Goal: Task Accomplishment & Management: Use online tool/utility

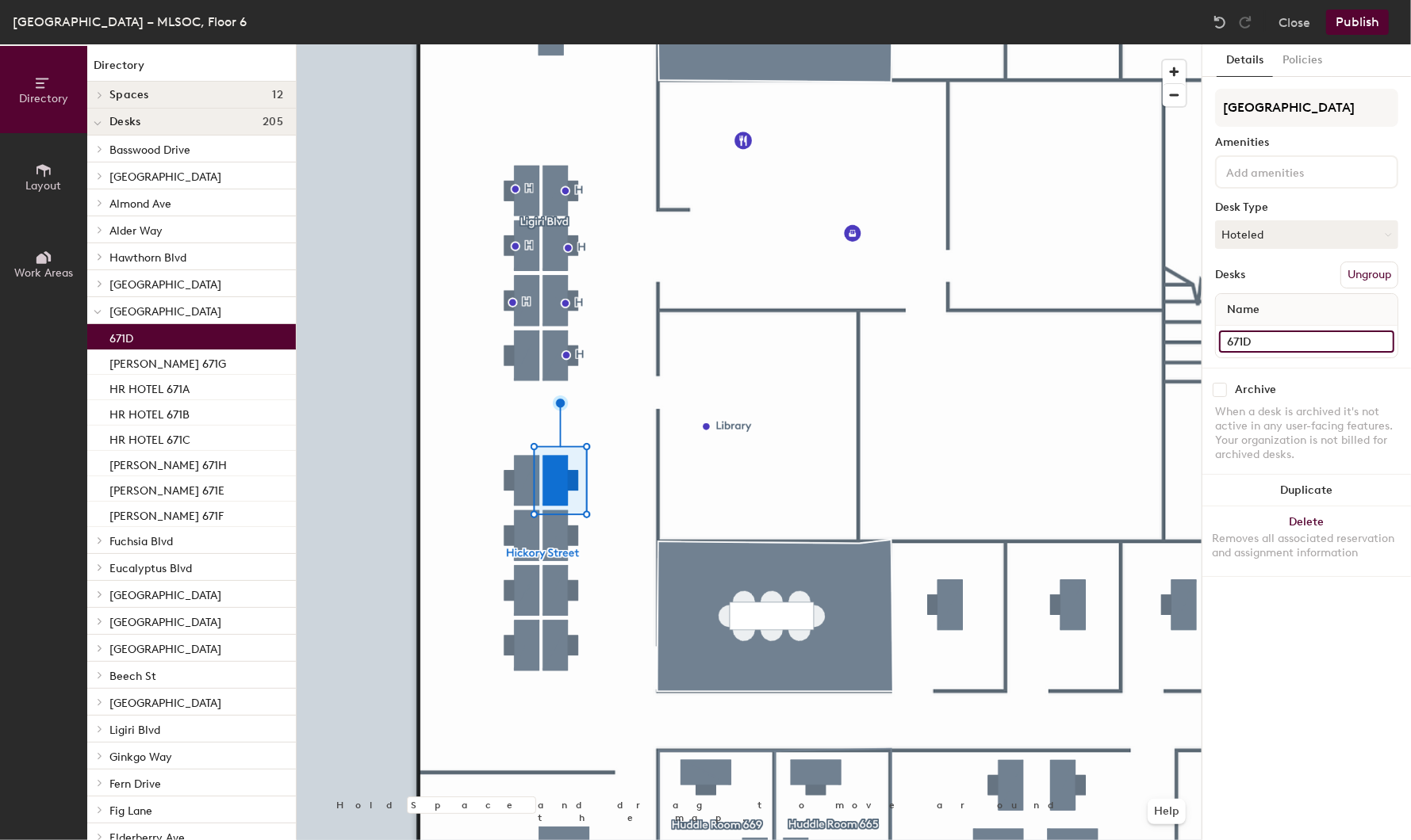
click at [1230, 342] on input "671D" at bounding box center [1306, 342] width 175 height 22
click at [1230, 341] on input "671D" at bounding box center [1306, 342] width 175 height 22
type input "HOTEL 671D"
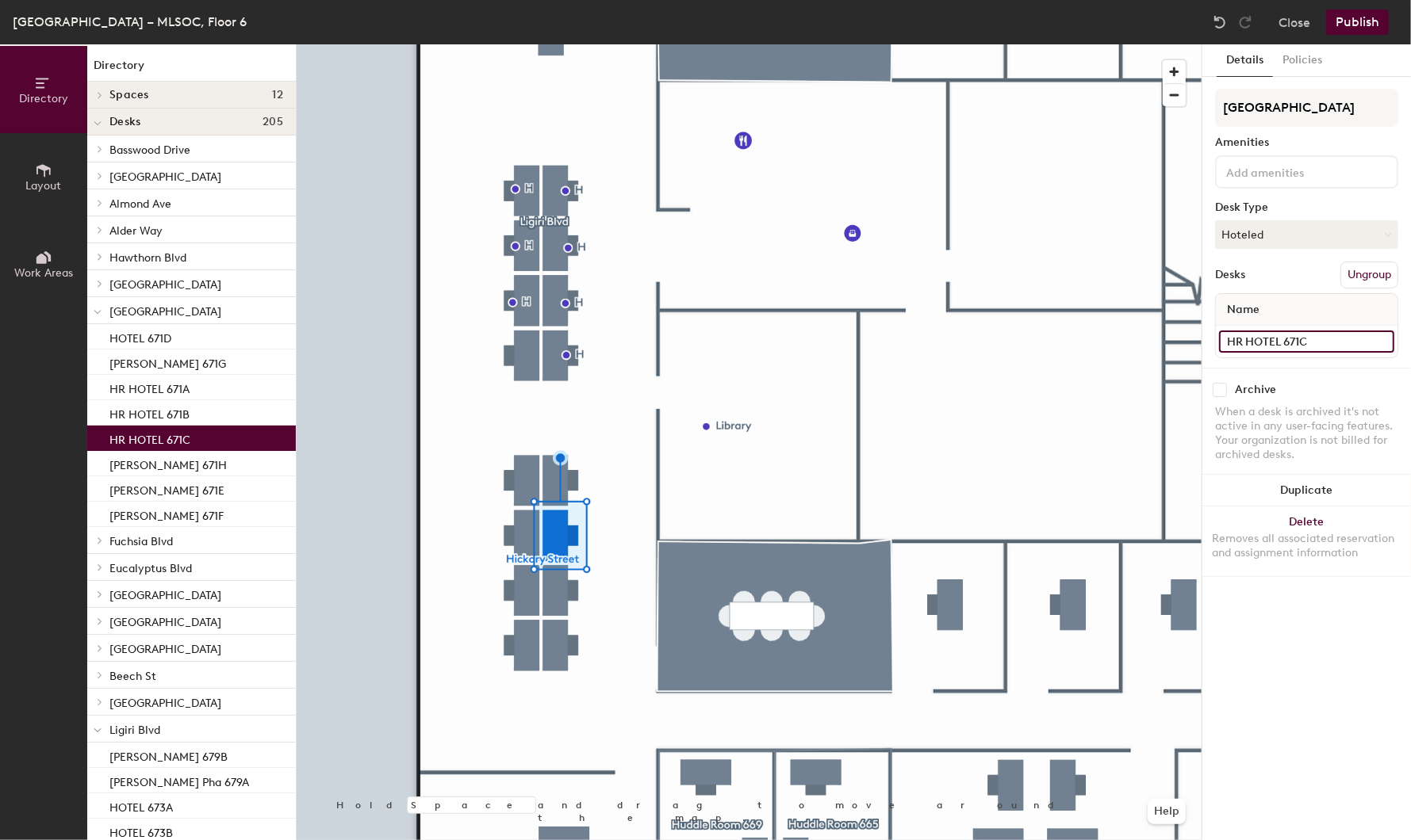
click at [1246, 337] on input "HR HOTEL 671C" at bounding box center [1306, 342] width 175 height 22
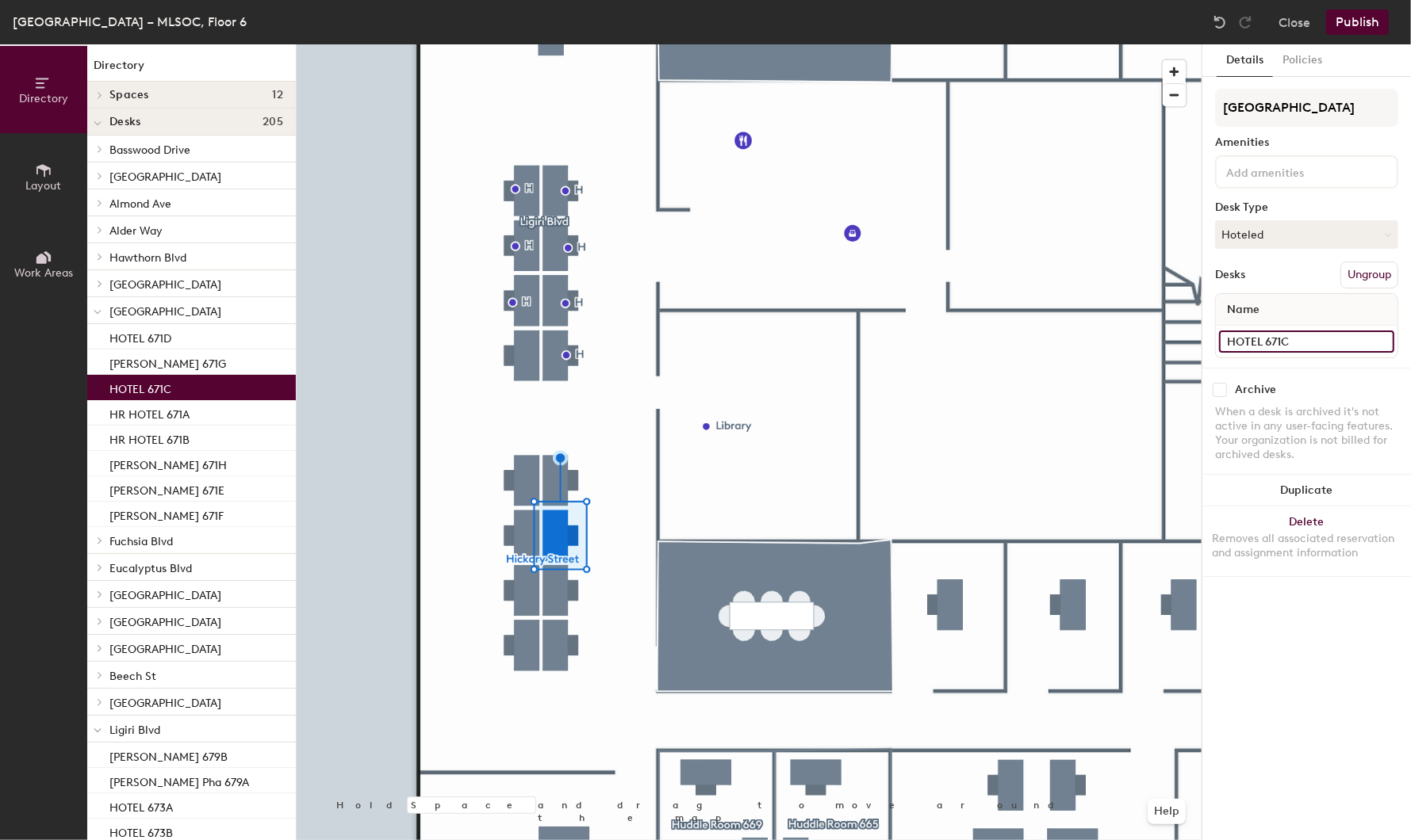
type input "HOTEL 671C"
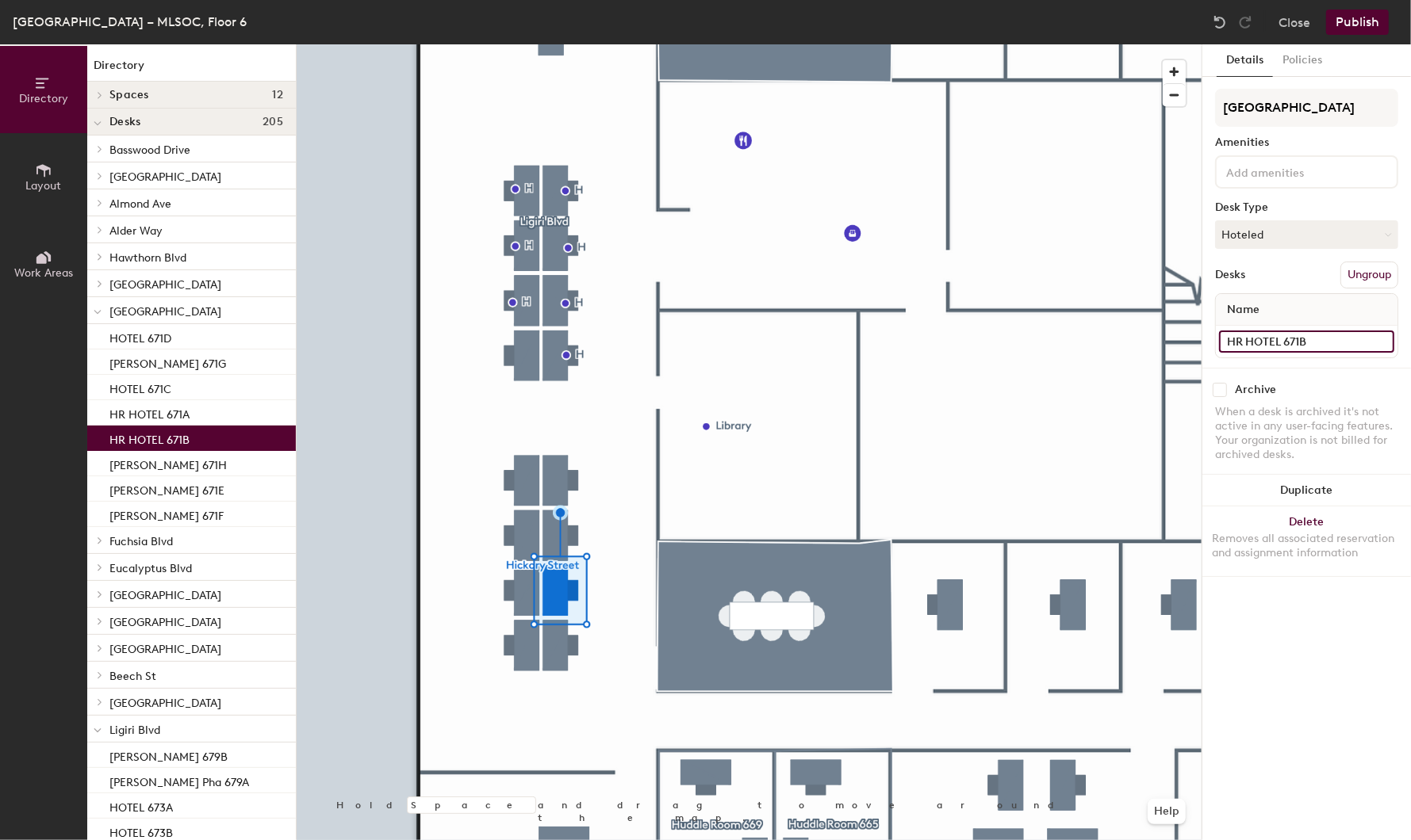
click at [1244, 336] on input "HR HOTEL 671B" at bounding box center [1306, 342] width 175 height 22
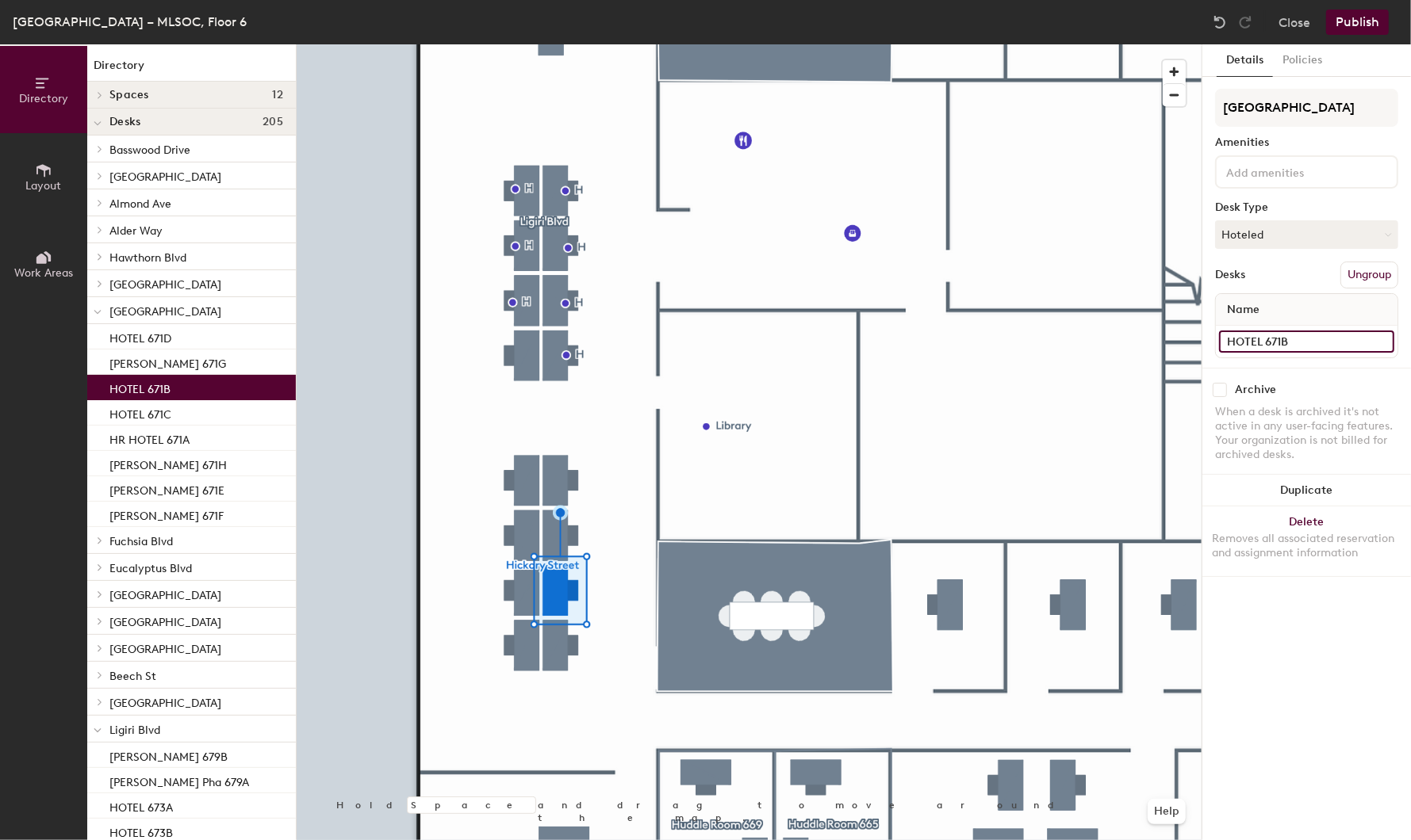
type input "HOTEL 671B"
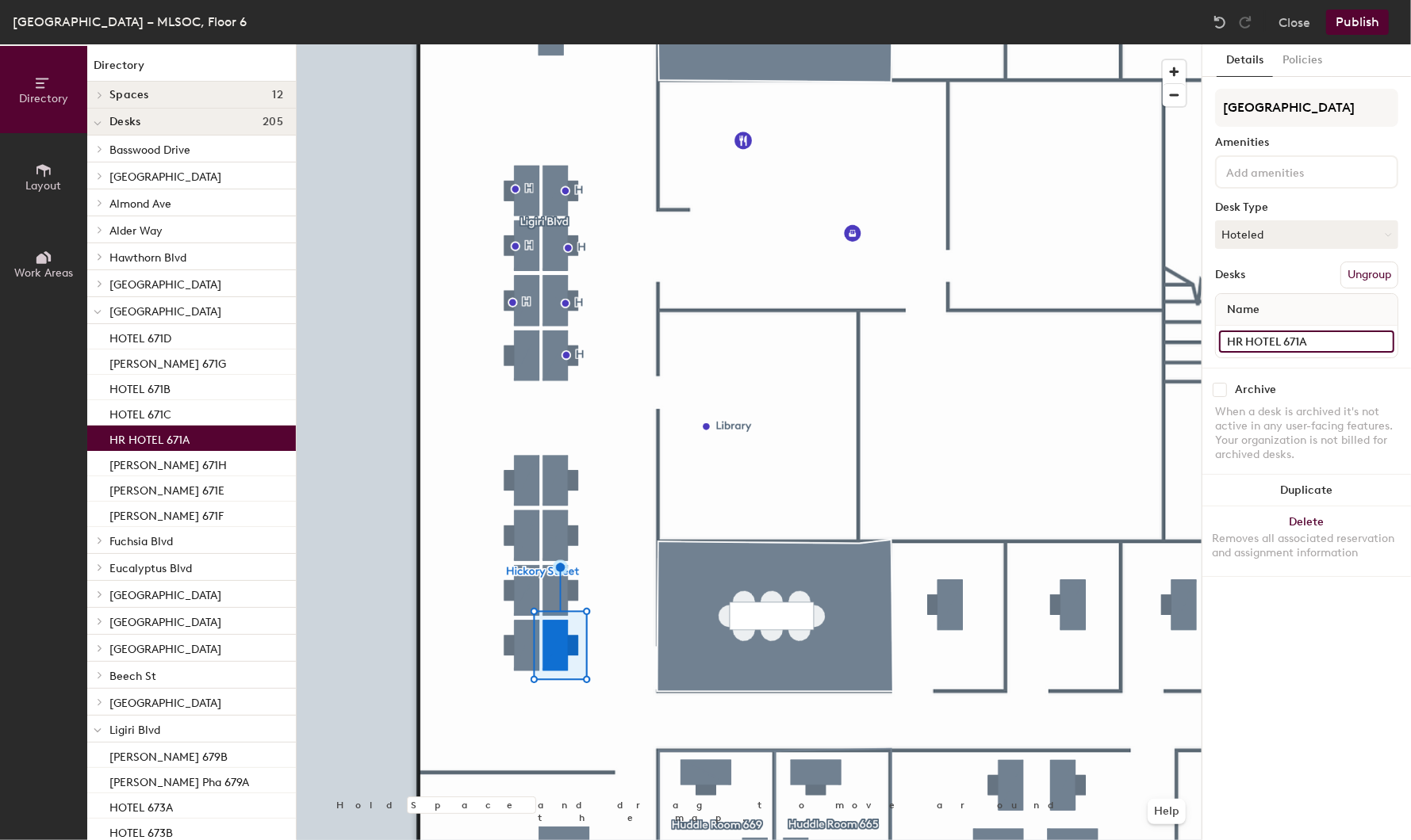
click at [1244, 344] on input "HR HOTEL 671A" at bounding box center [1306, 342] width 175 height 22
click at [1244, 343] on input "HR HOTEL 671A" at bounding box center [1306, 342] width 175 height 22
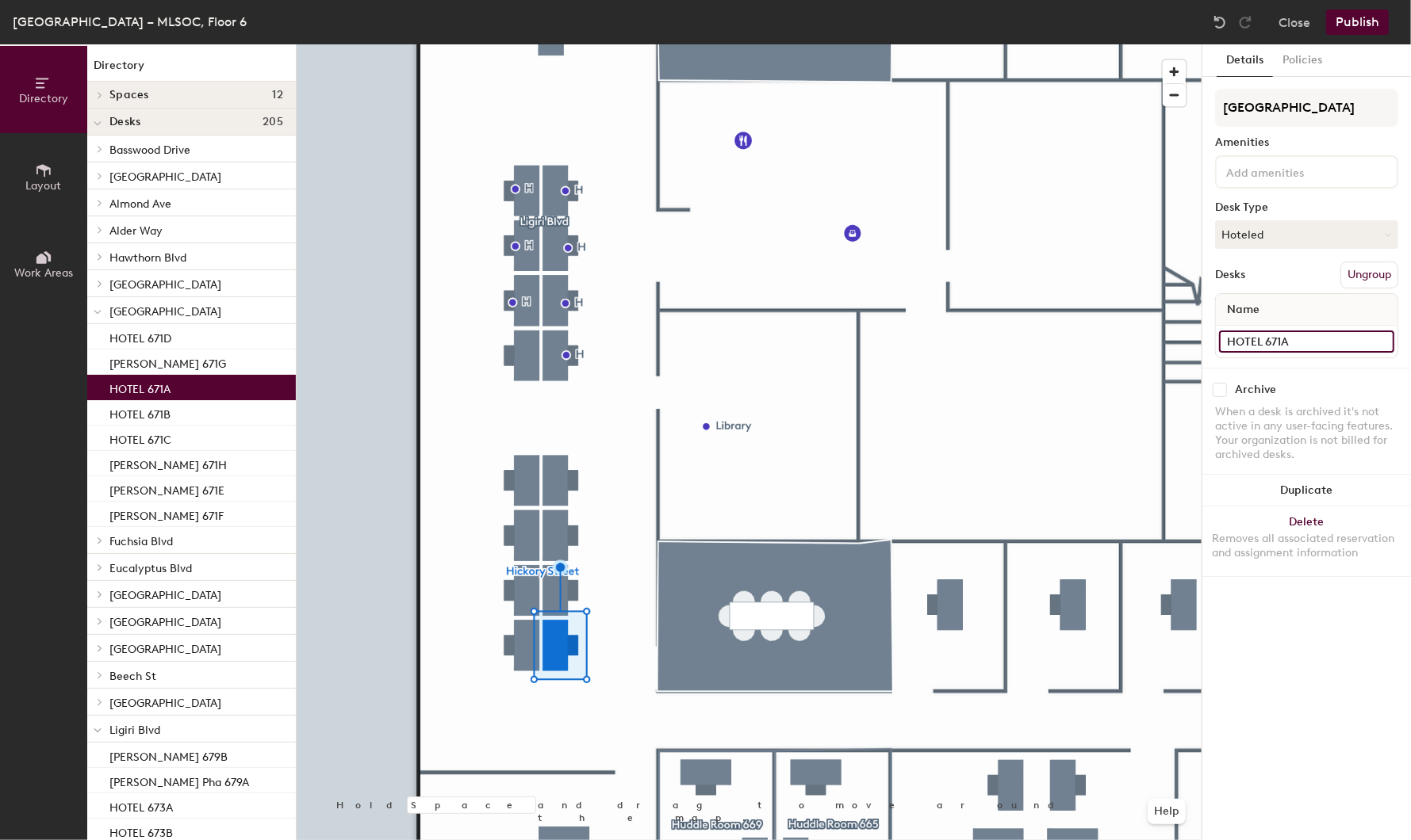
type input "HOTEL 671A"
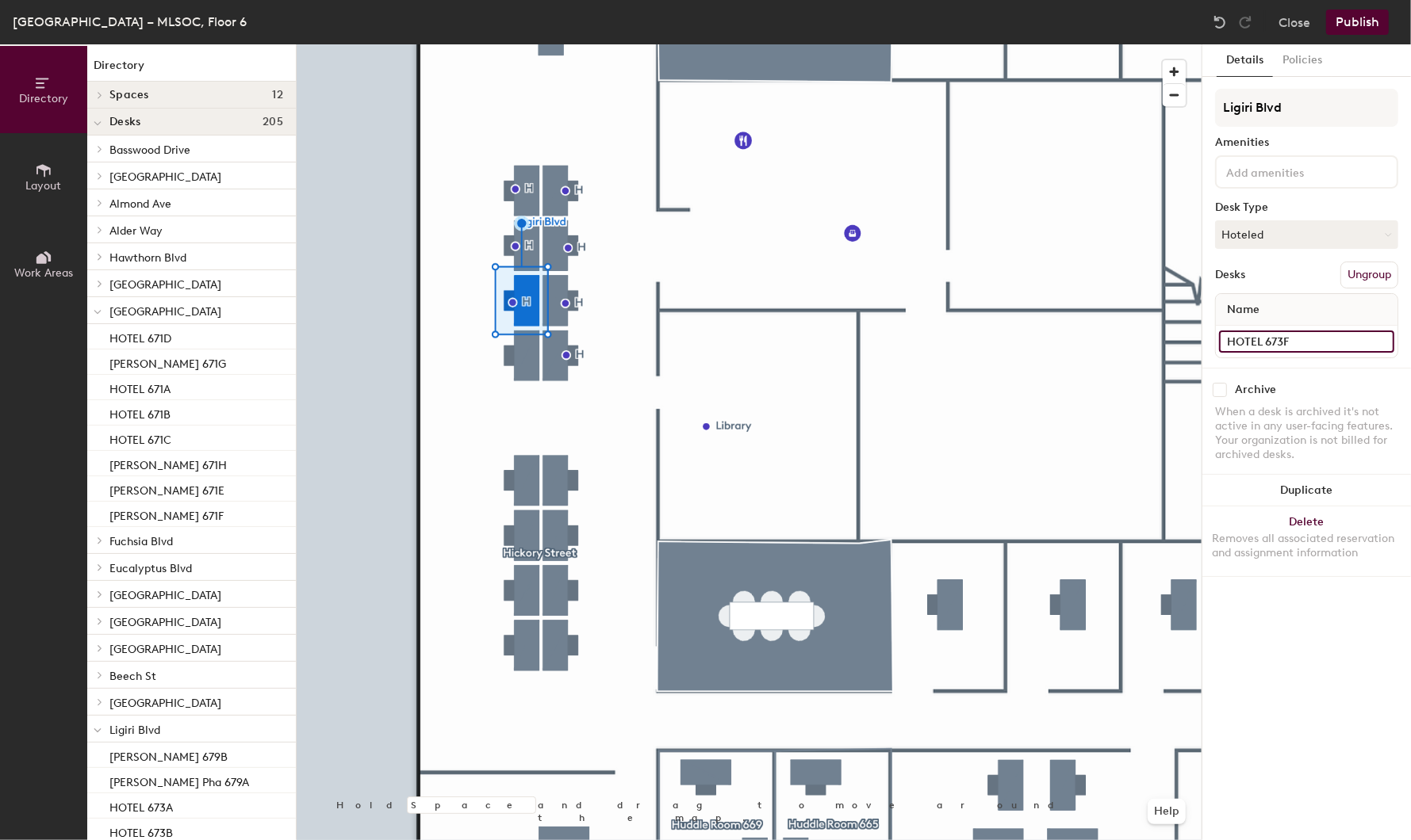
click at [1230, 340] on input "HOTEL 673F" at bounding box center [1306, 342] width 175 height 22
click at [1227, 340] on input "HOTEL 673F" at bounding box center [1306, 342] width 175 height 22
type input "HR HOTEL 673F"
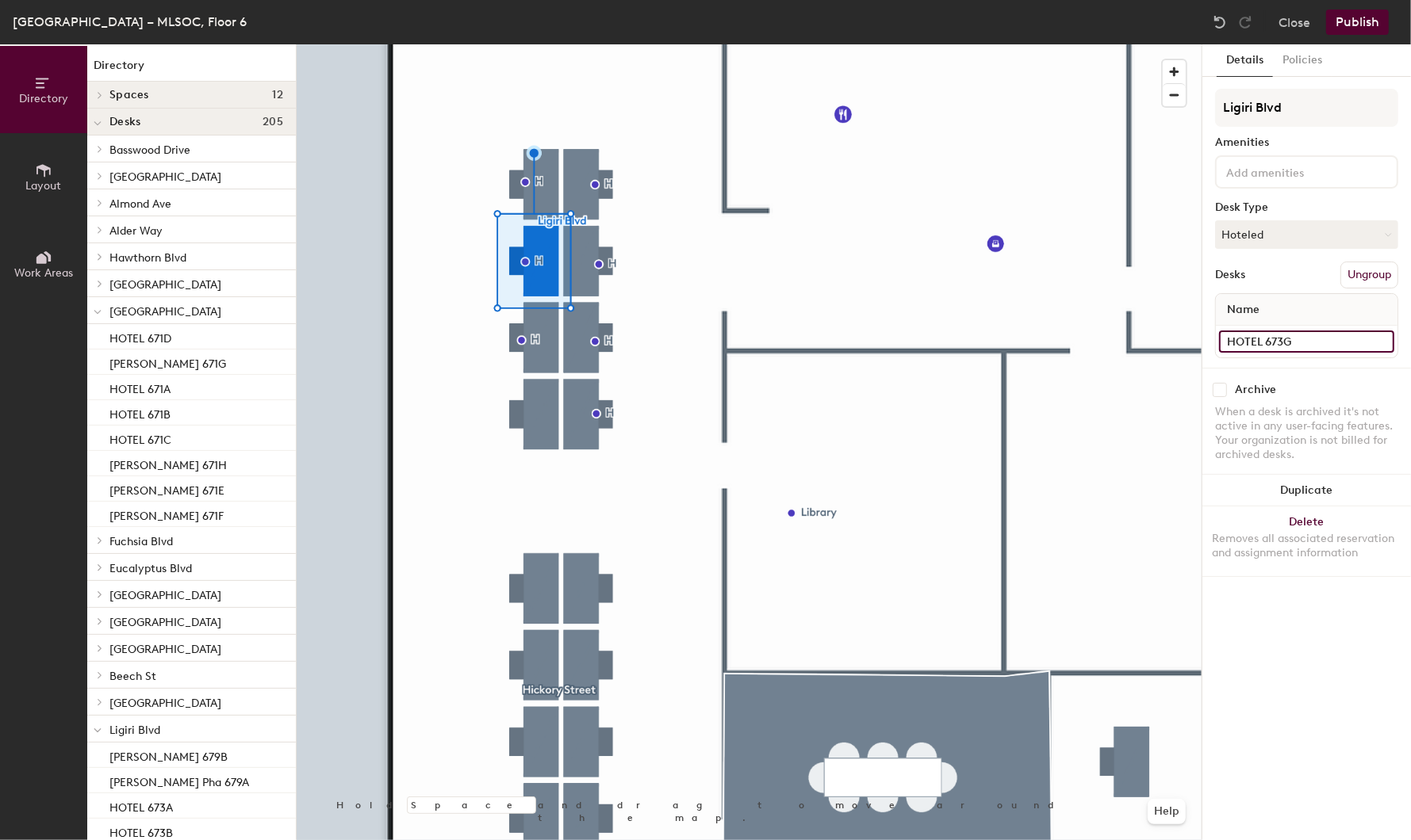
click at [1226, 337] on input "HOTEL 673G" at bounding box center [1306, 342] width 175 height 22
type input "HR HOTEL 673G"
click at [1226, 336] on input "HOTEL 673H" at bounding box center [1306, 342] width 175 height 22
click at [1226, 336] on input "HOTEL 673H" at bounding box center [1306, 342] width 175 height 22
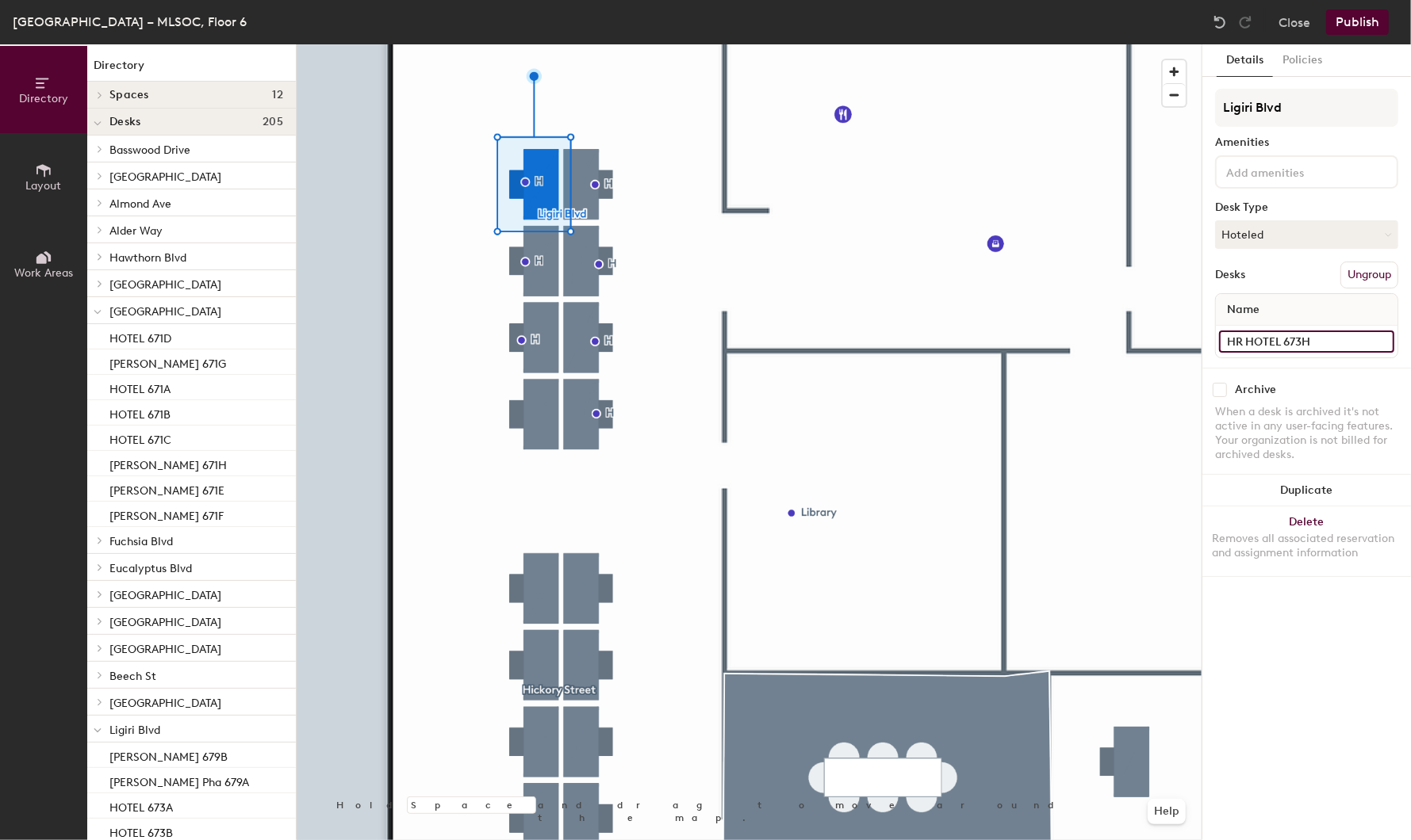
type input "HR HOTEL 673H"
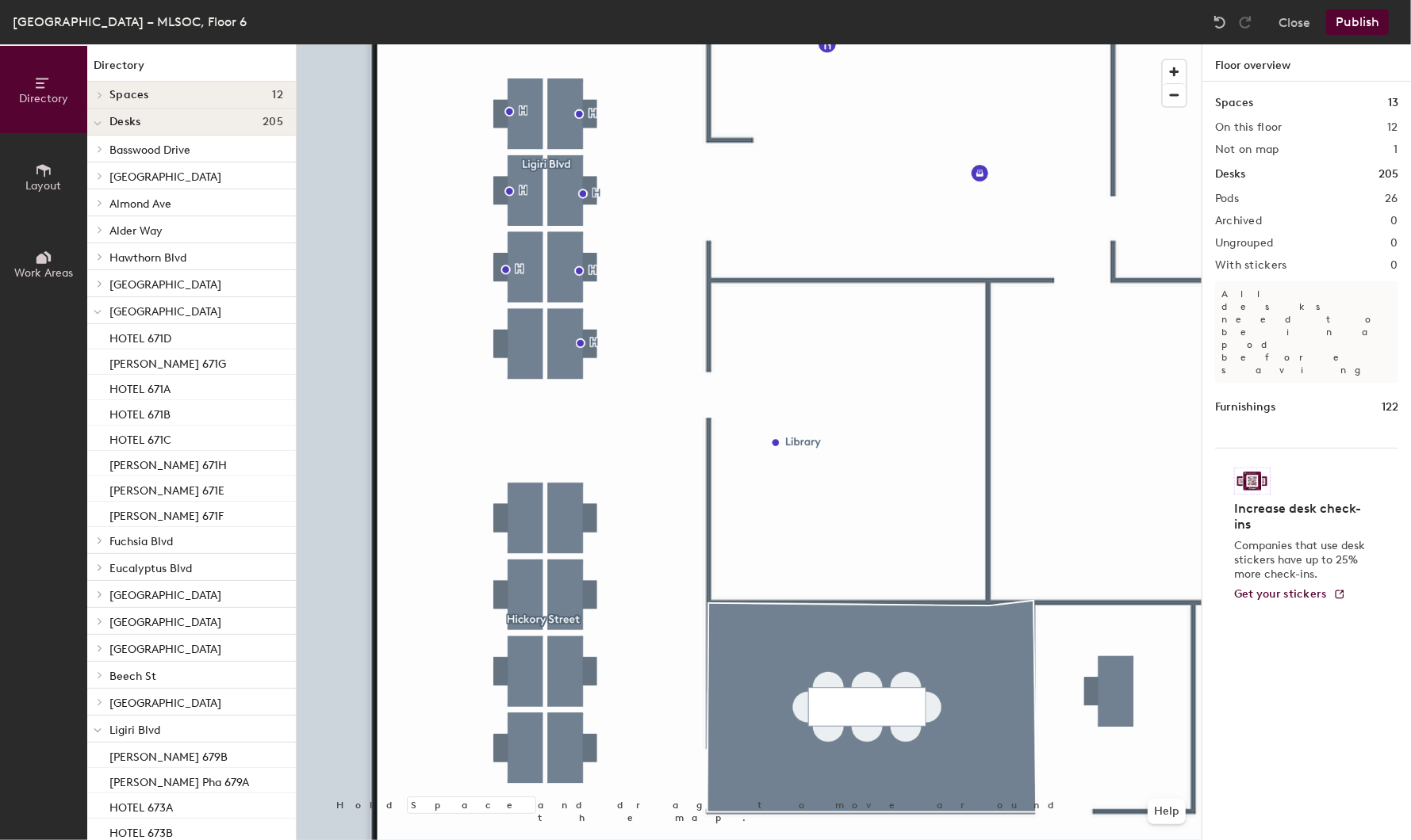
click at [42, 183] on span "Layout" at bounding box center [44, 185] width 36 height 14
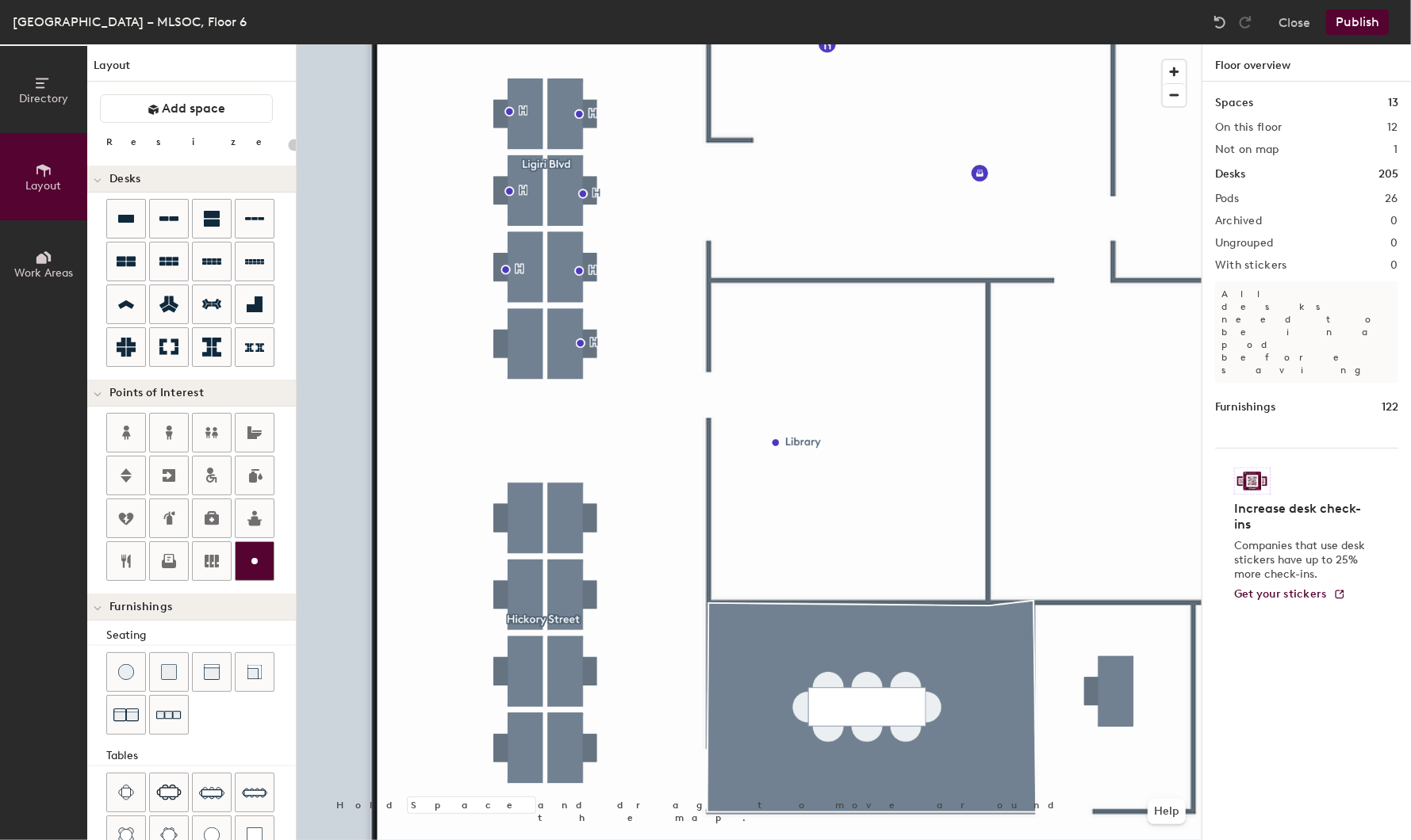
click at [255, 559] on circle at bounding box center [254, 561] width 6 height 6
type input "20"
type input "h"
type input "20"
type input "H"
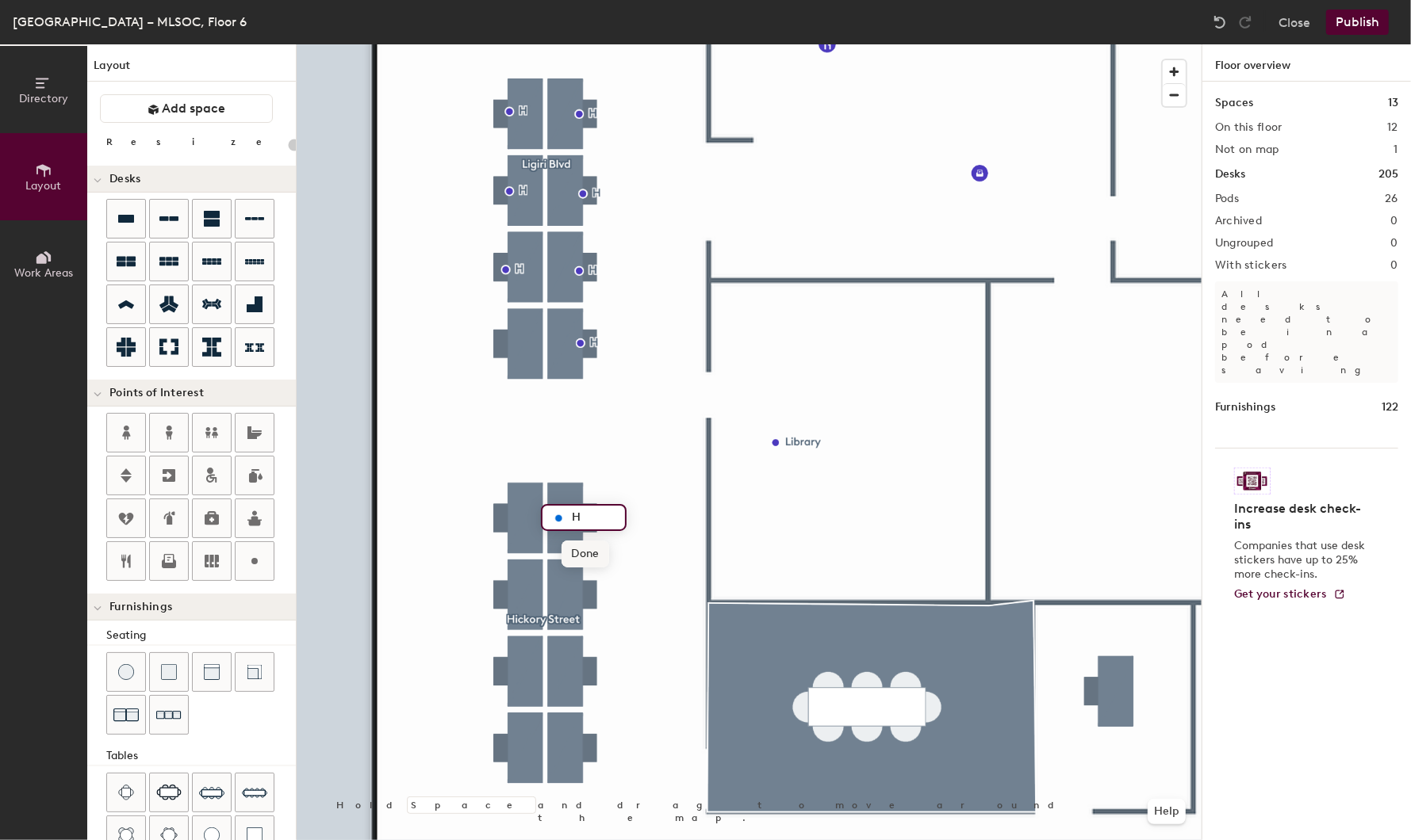
click at [588, 555] on span "Done" at bounding box center [584, 554] width 47 height 27
click at [246, 551] on icon at bounding box center [254, 561] width 19 height 19
type input "20"
type input "H"
type input "20"
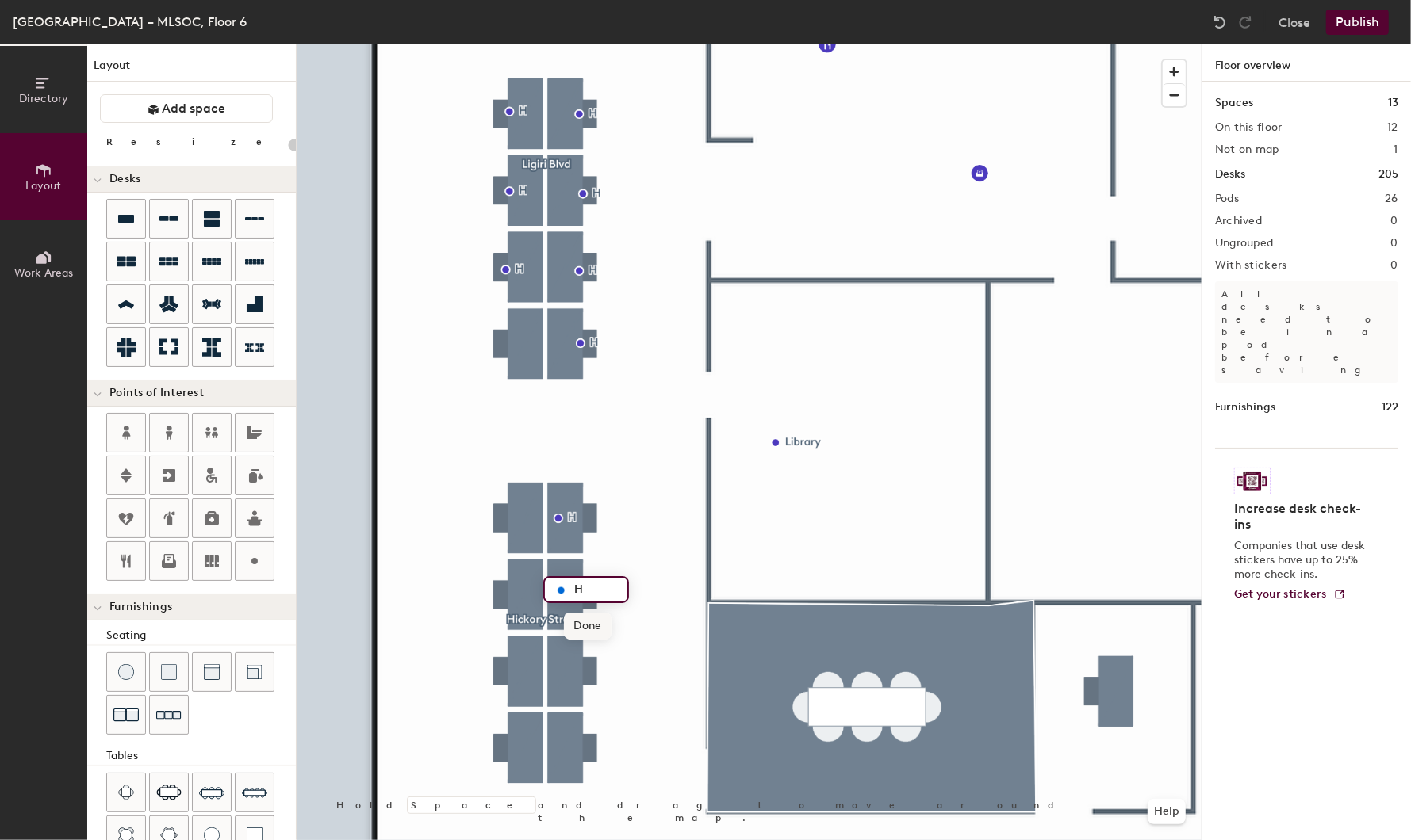
type input "H"
click at [588, 623] on span "Done" at bounding box center [587, 627] width 47 height 27
click at [246, 552] on icon at bounding box center [254, 561] width 19 height 19
type input "20"
type input "H"
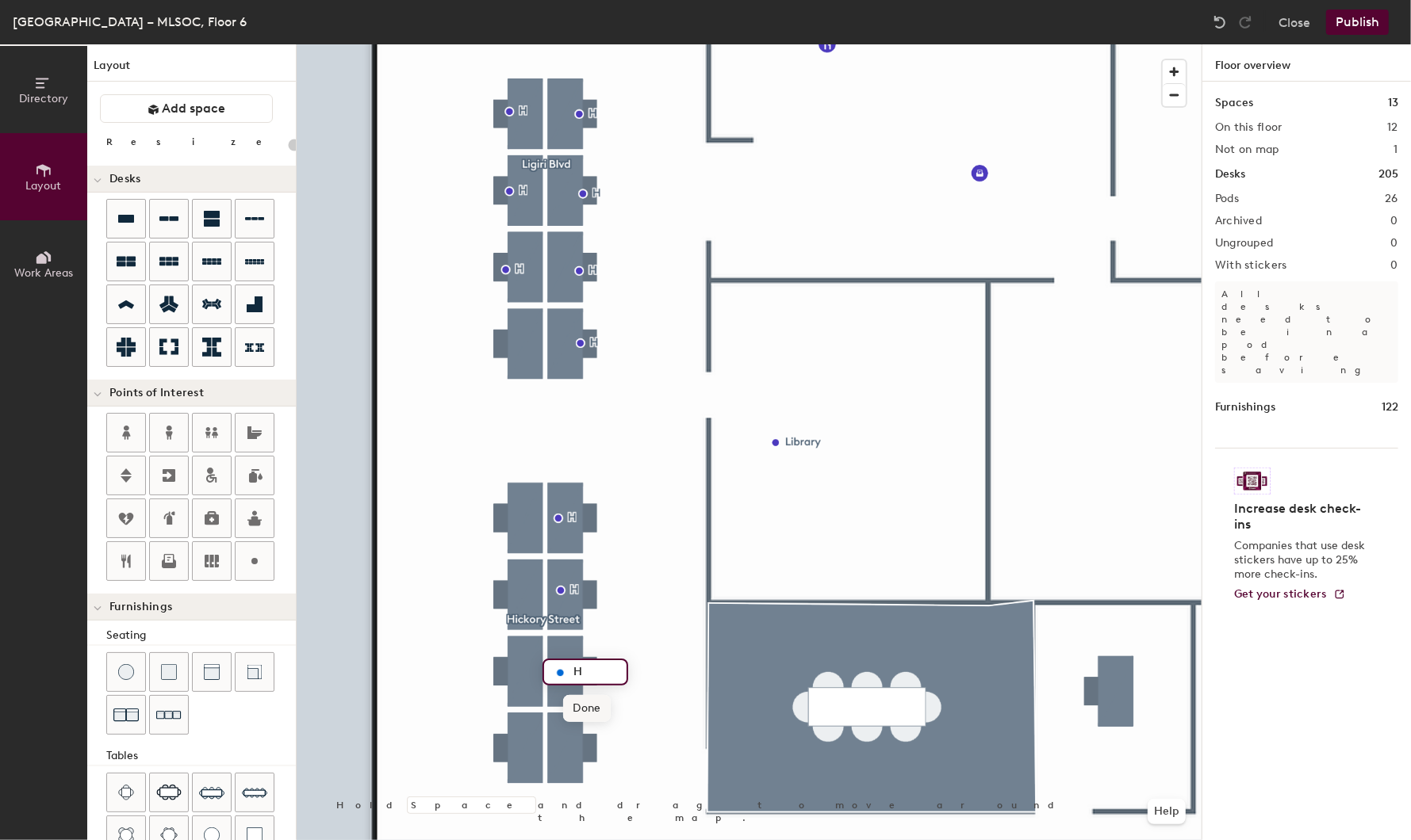
click at [596, 704] on span "Done" at bounding box center [586, 709] width 47 height 27
click at [254, 553] on icon at bounding box center [254, 561] width 19 height 19
type input "20"
type input "H"
click at [584, 780] on span "Done" at bounding box center [584, 778] width 47 height 27
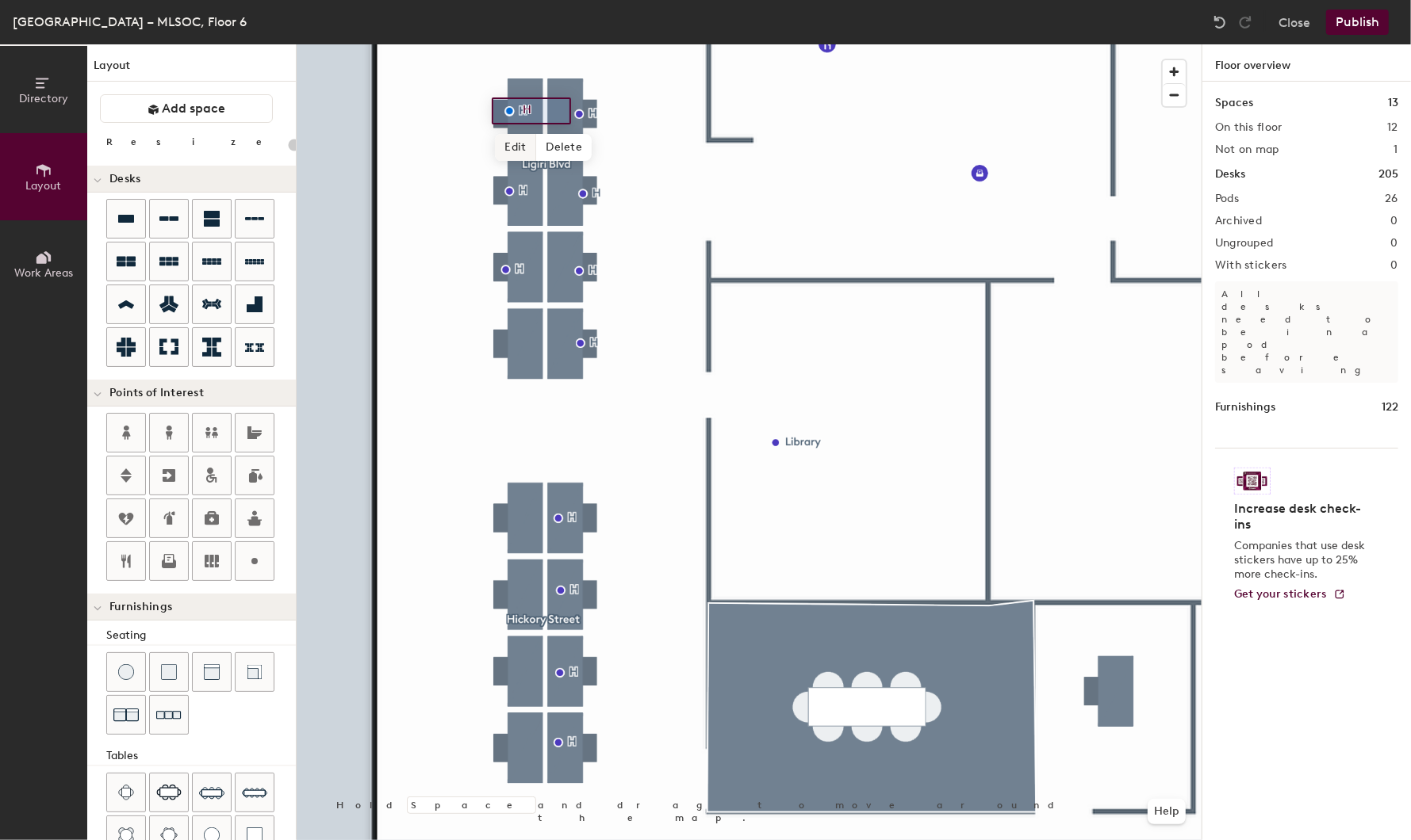
type input "20"
click at [513, 148] on span "Edit" at bounding box center [516, 148] width 42 height 27
click at [553, 108] on input "H" at bounding box center [544, 111] width 50 height 22
type input "HR"
click at [538, 146] on span "Done" at bounding box center [536, 148] width 47 height 27
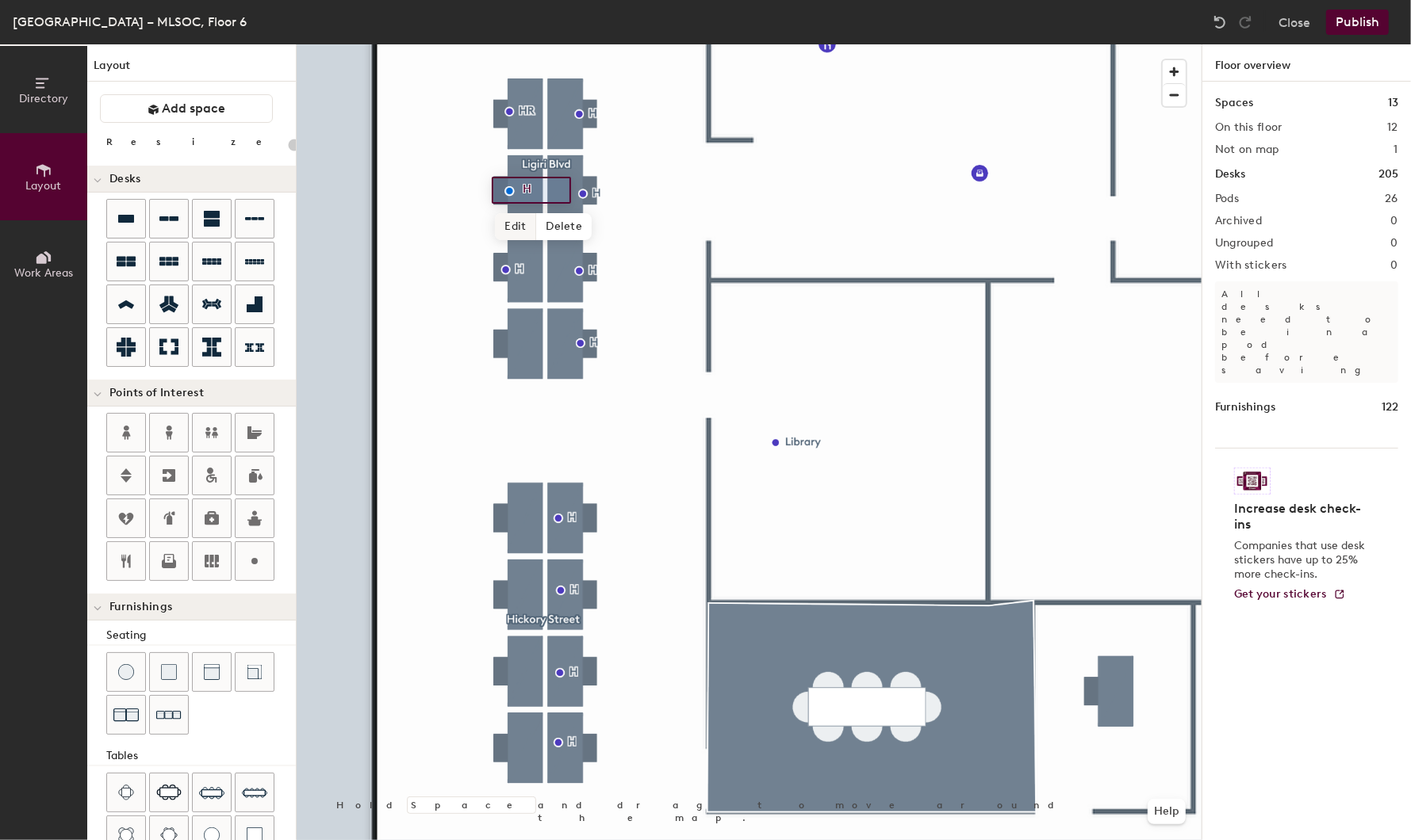
type input "20"
click at [518, 228] on span "Edit" at bounding box center [516, 227] width 42 height 27
click at [550, 184] on input "H" at bounding box center [544, 190] width 50 height 22
type input "HR"
click at [537, 228] on span "Done" at bounding box center [536, 227] width 47 height 27
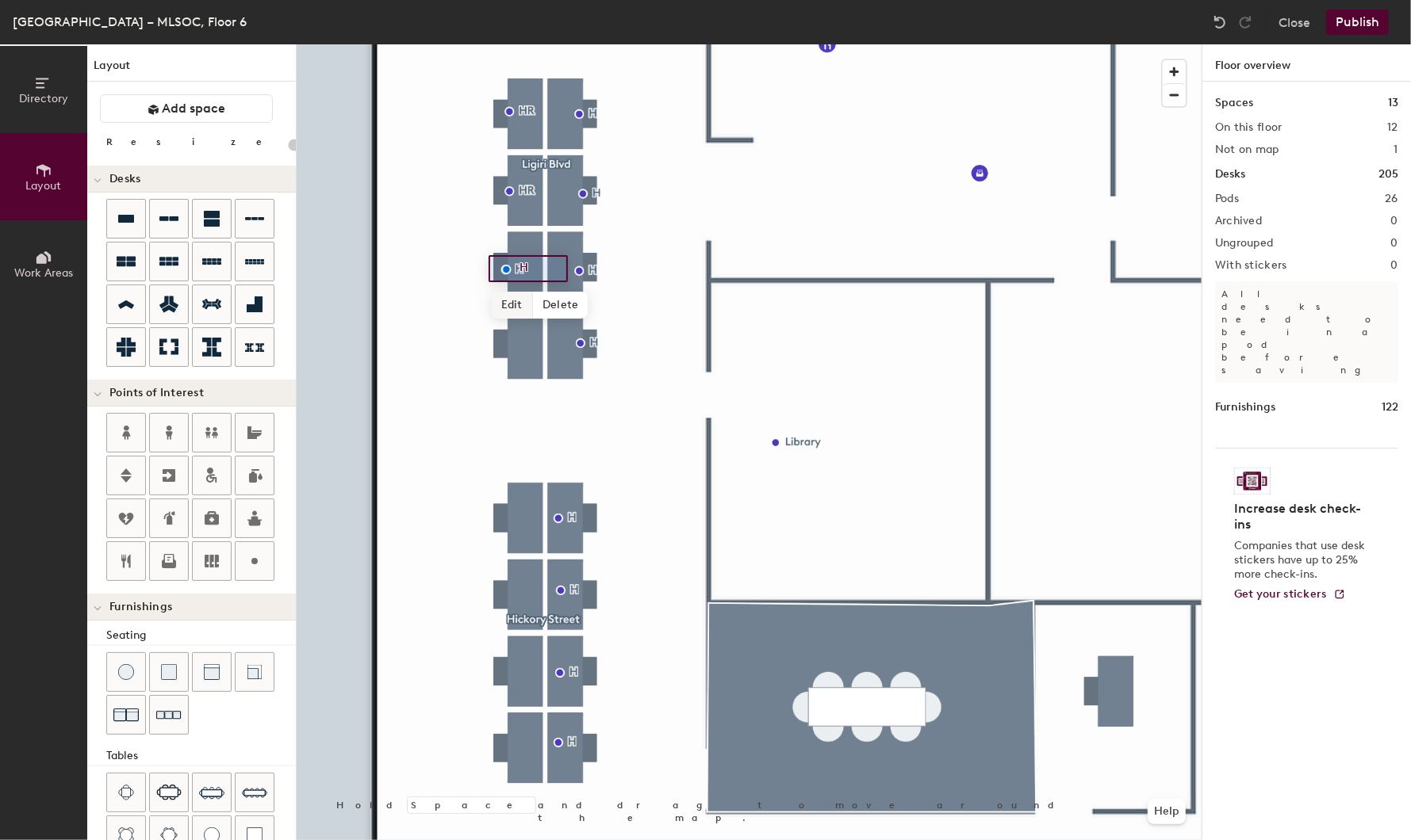
click at [512, 305] on span "Edit" at bounding box center [512, 305] width 42 height 27
type input "20"
click at [540, 268] on input "H" at bounding box center [540, 269] width 50 height 22
type input "R"
type input "HR"
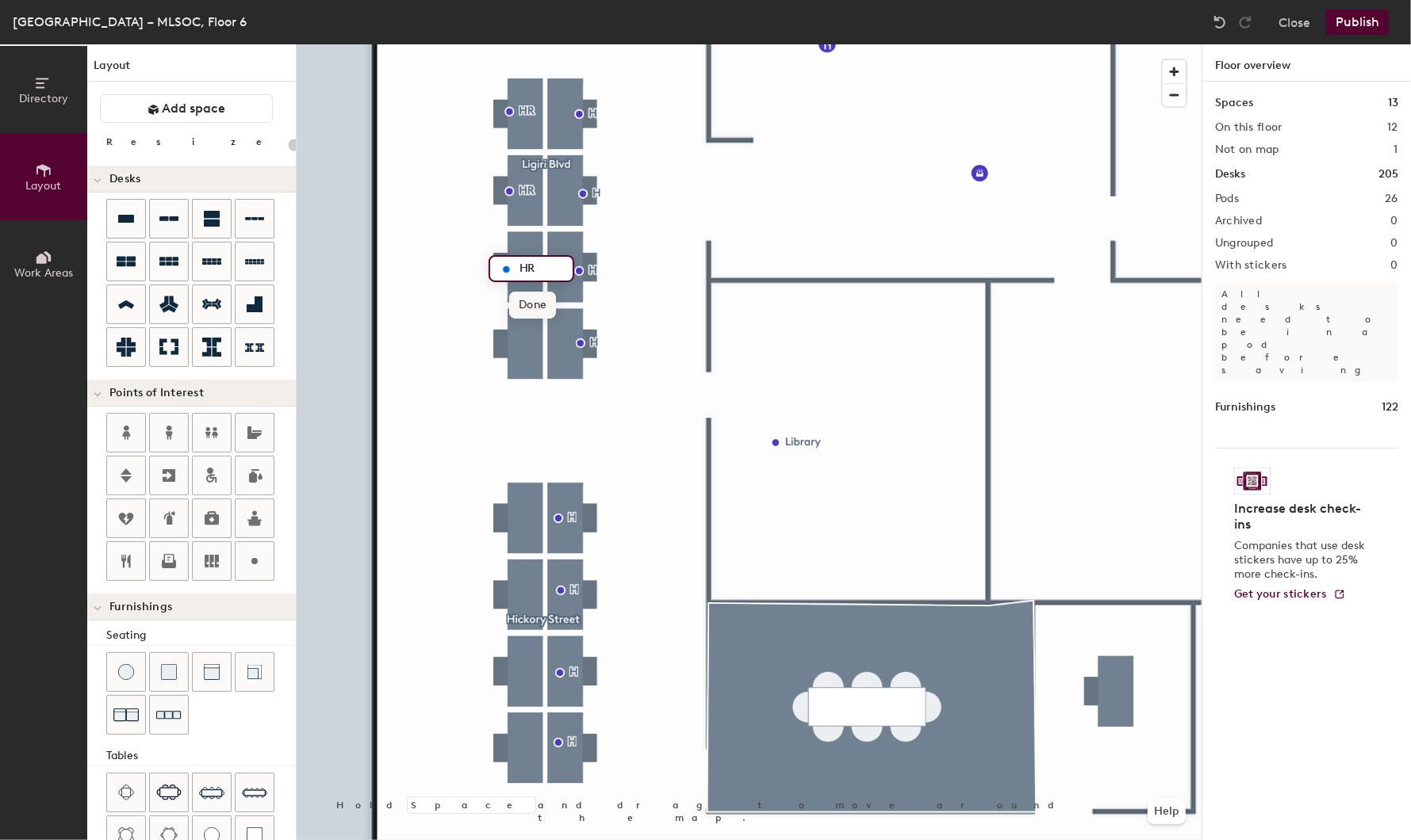
click at [533, 304] on span "Done" at bounding box center [532, 305] width 47 height 27
click at [580, 45] on div at bounding box center [749, 45] width 905 height 0
click at [580, 45] on div at bounding box center [749, 45] width 905 height 0
click at [1351, 22] on button "Publish" at bounding box center [1357, 22] width 62 height 26
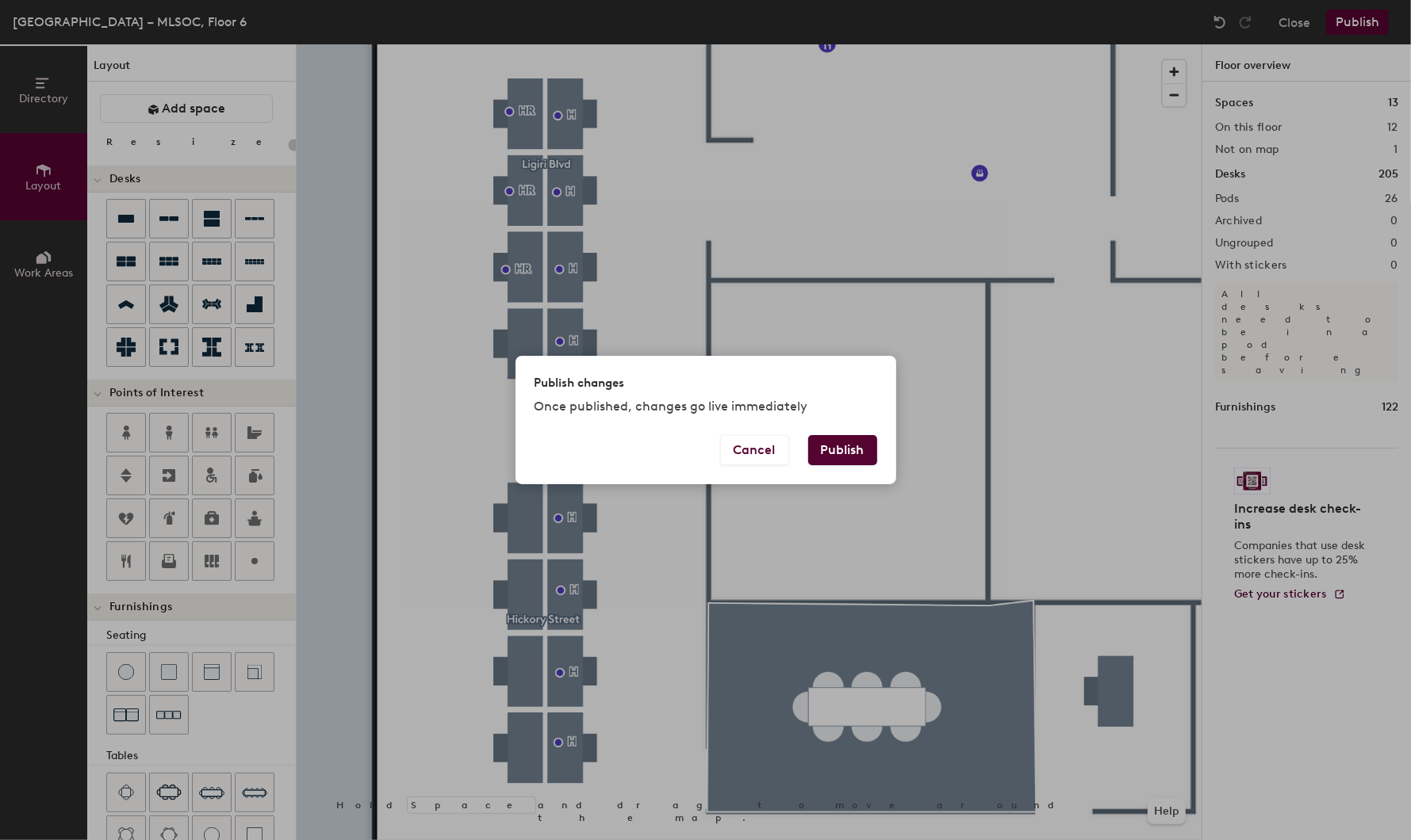
click at [827, 452] on button "Publish" at bounding box center [843, 451] width 69 height 30
type input "20"
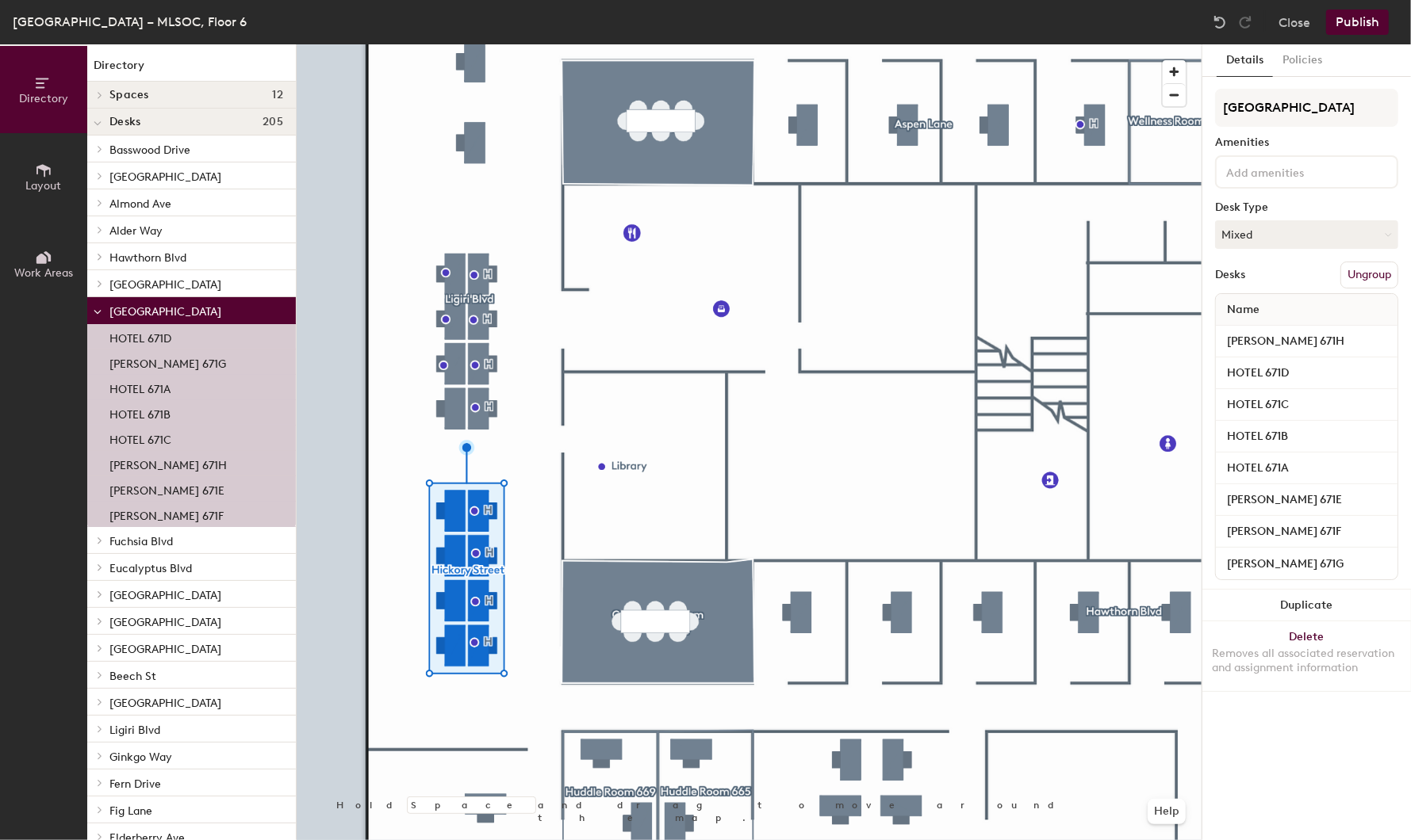
click at [1361, 270] on button "Ungroup" at bounding box center [1369, 275] width 58 height 27
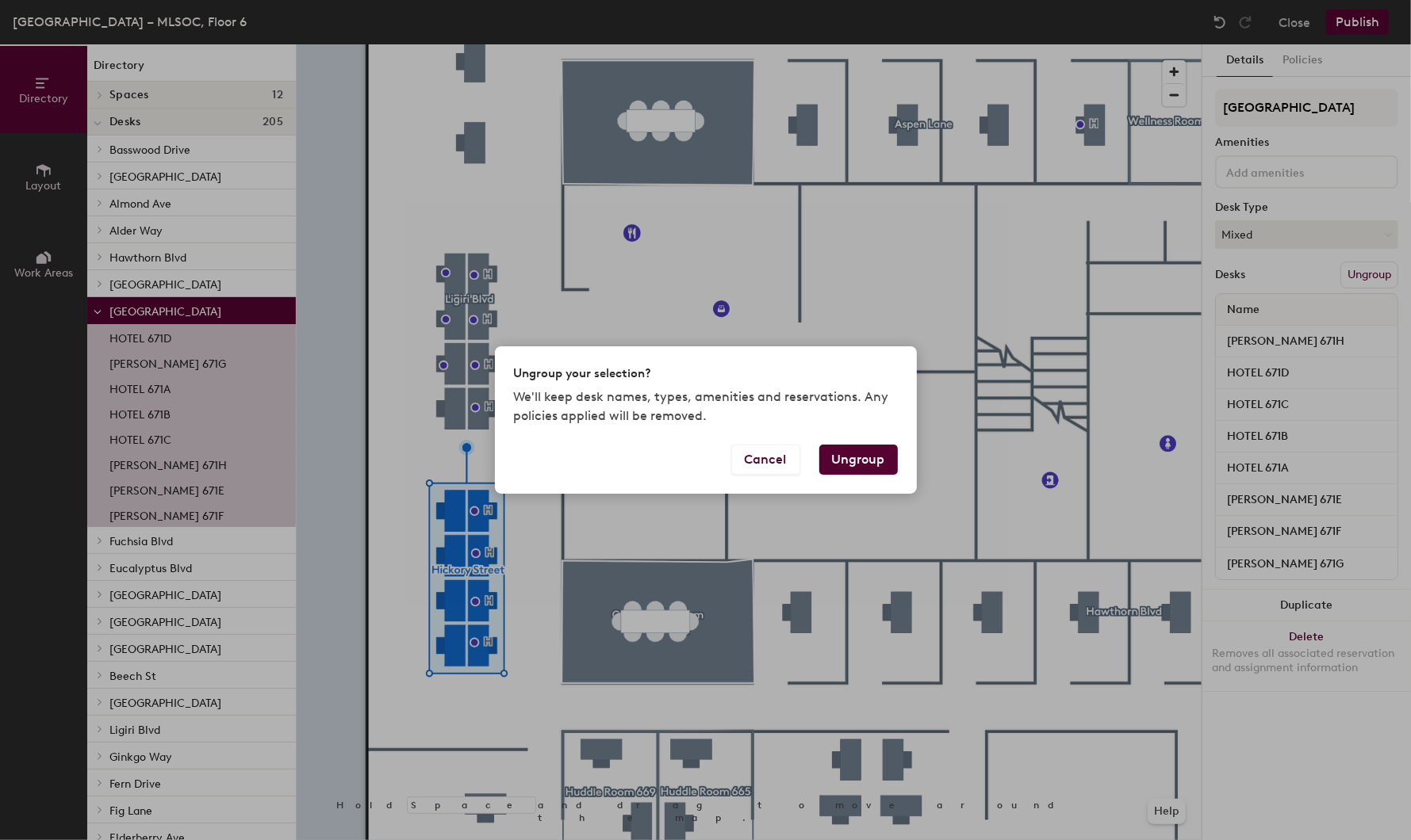
click at [844, 456] on button "Ungroup" at bounding box center [859, 460] width 78 height 30
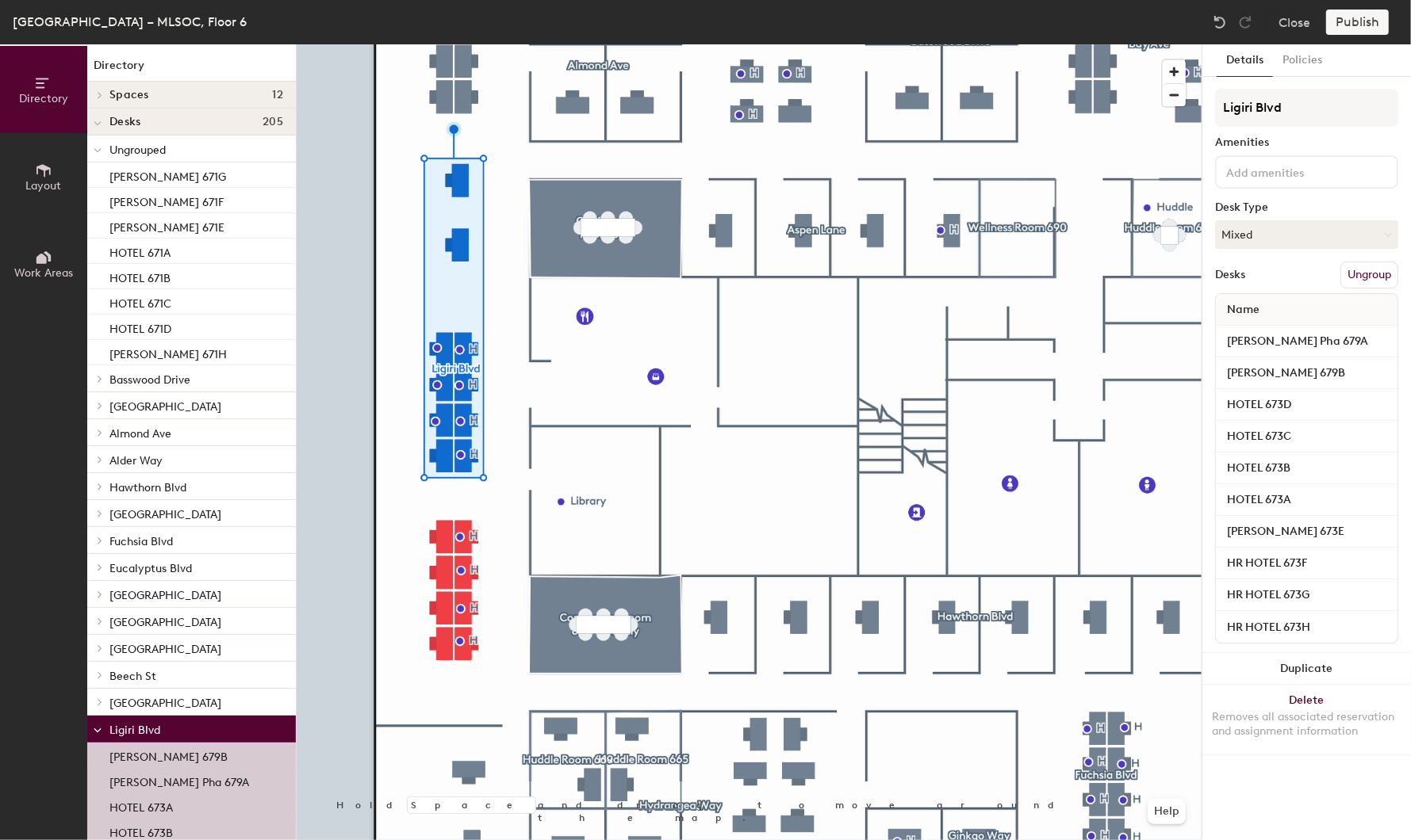
click at [1353, 268] on button "Ungroup" at bounding box center [1369, 275] width 58 height 27
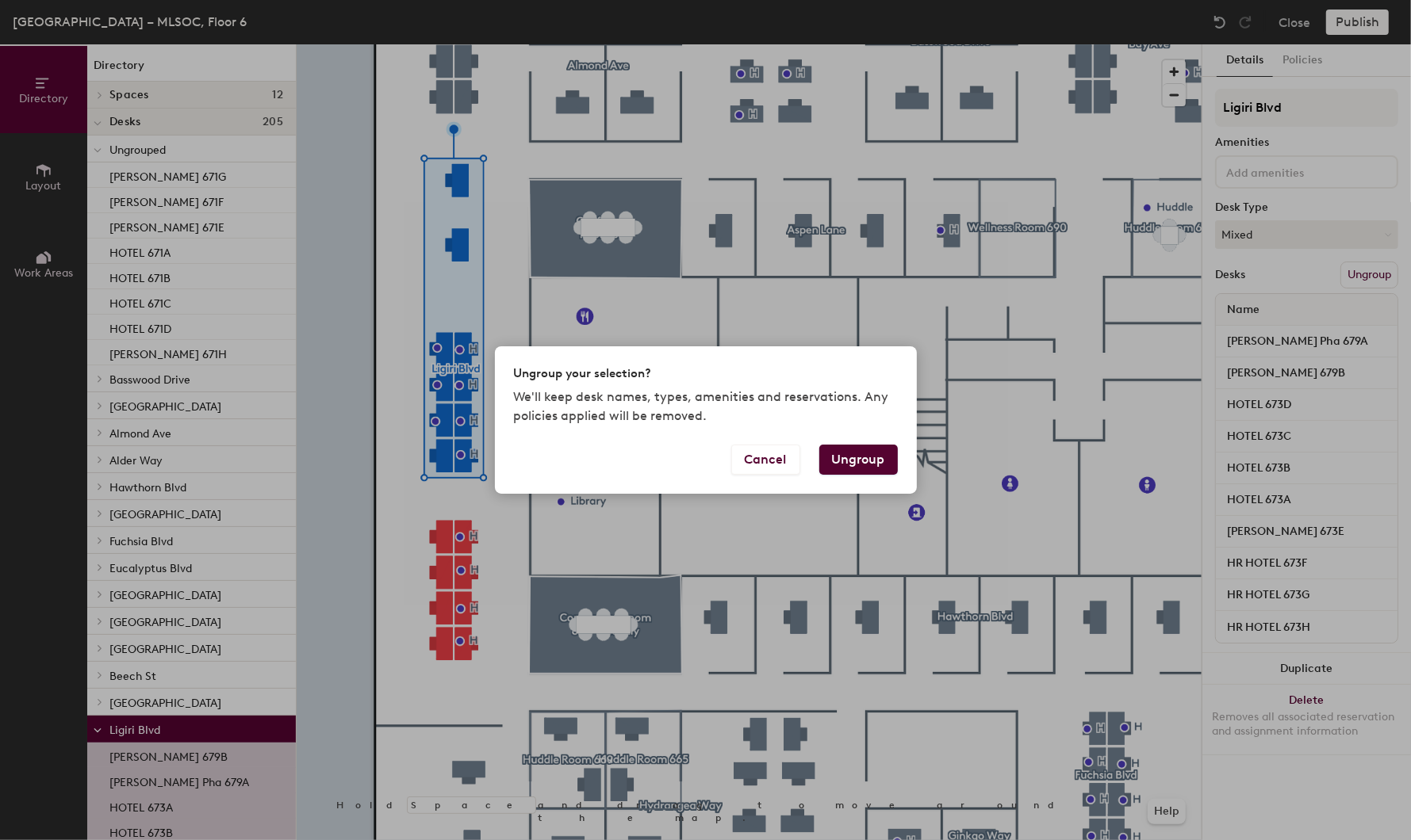
click at [850, 452] on button "Ungroup" at bounding box center [859, 460] width 78 height 30
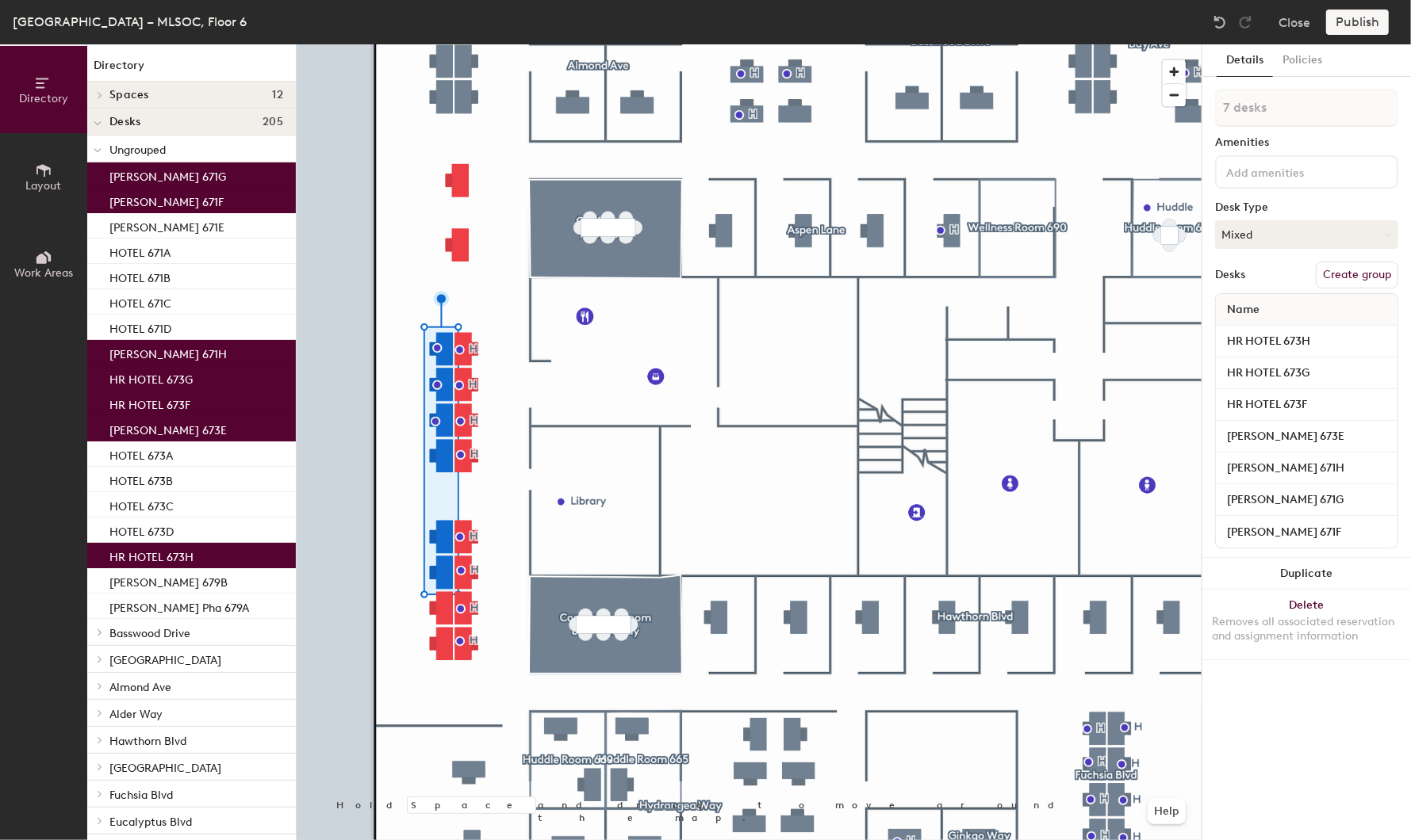
type input "8 desks"
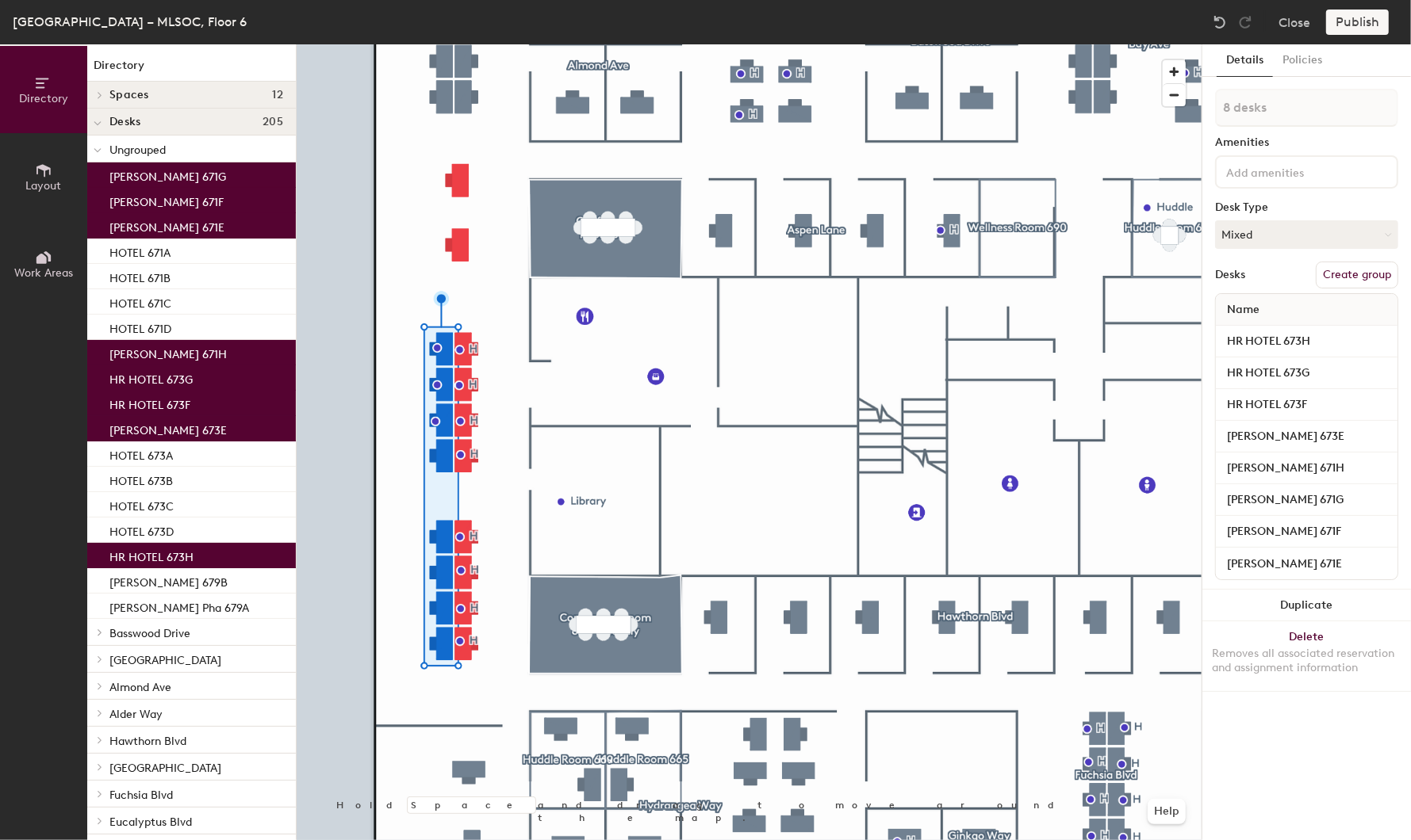
click at [1332, 272] on button "Create group" at bounding box center [1357, 275] width 82 height 27
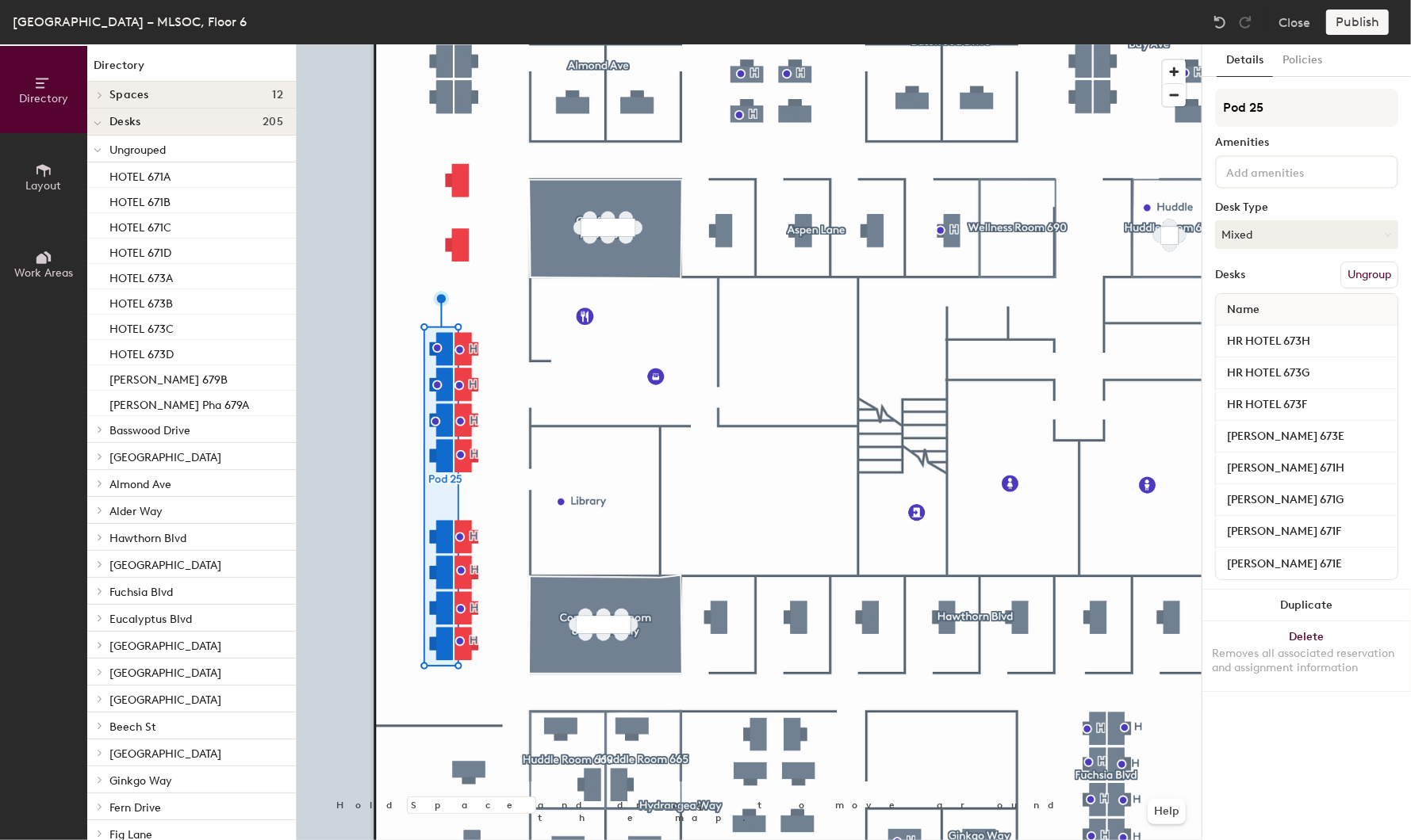
drag, startPoint x: 1266, startPoint y: 109, endPoint x: 1203, endPoint y: 109, distance: 63.0
click at [1203, 109] on div "Details Policies Pod 25 Amenities Desk Type Mixed Desks Ungroup Name HR HOTEL 6…" at bounding box center [1306, 443] width 209 height 796
type input "h"
click at [1241, 111] on input "Hicory" at bounding box center [1306, 108] width 183 height 38
click at [1243, 109] on input "Hicory" at bounding box center [1306, 108] width 183 height 38
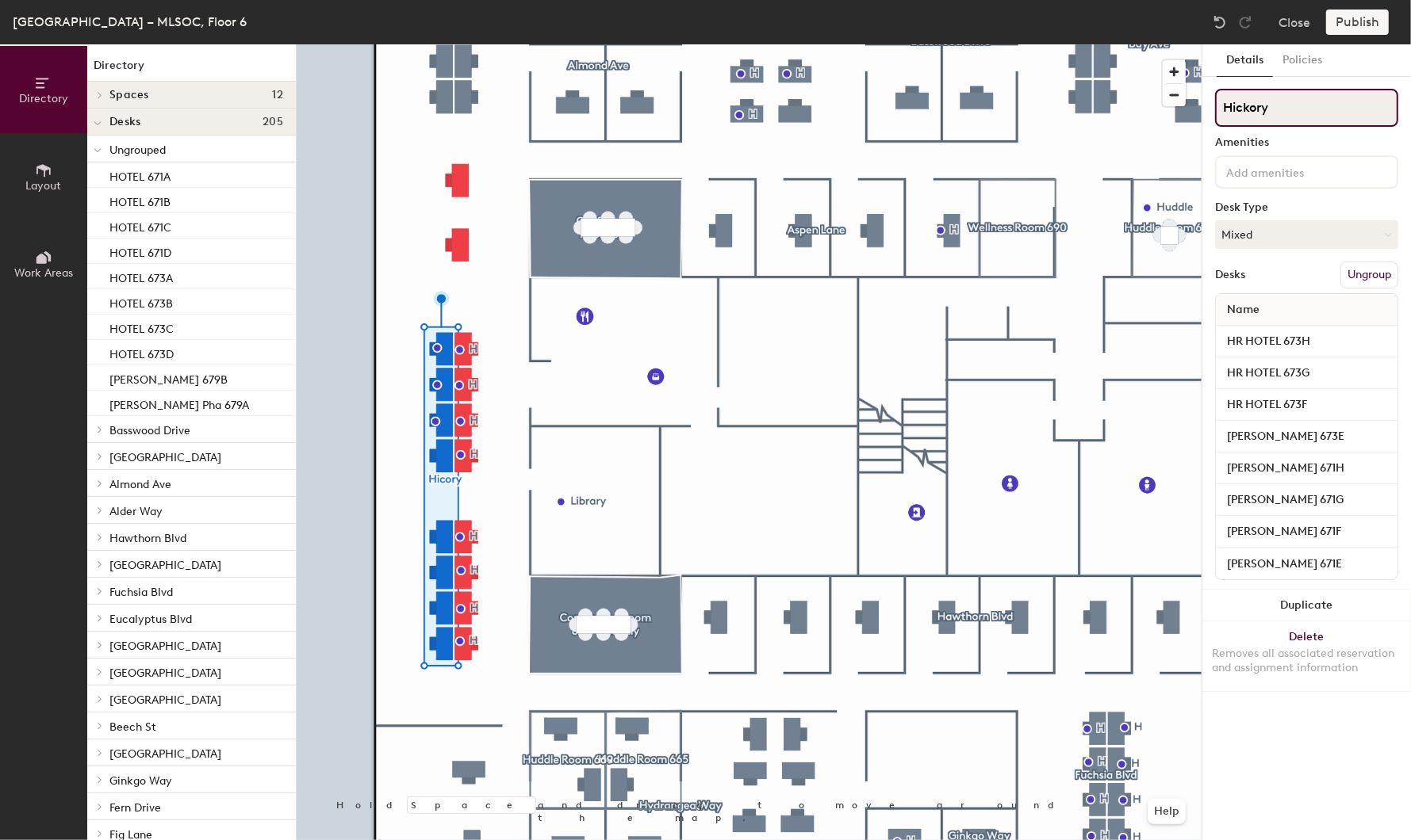
click at [1289, 103] on input "Hickory" at bounding box center [1306, 108] width 183 height 38
type input "Hickory"
click at [1307, 723] on div "Details Policies Hickory Amenities Desk Type Mixed Desks Ungroup Name HR HOTEL …" at bounding box center [1306, 443] width 209 height 796
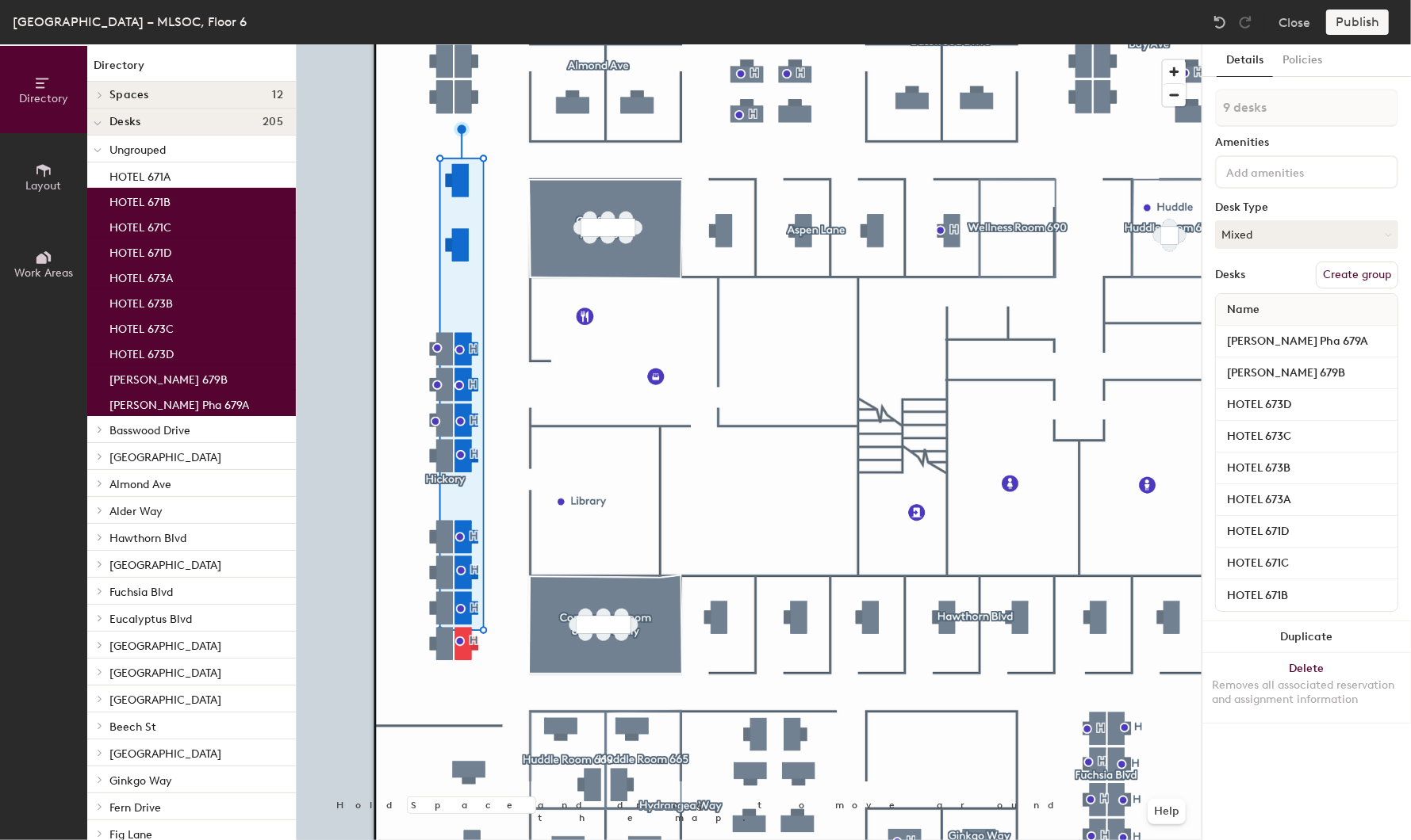
type input "10 desks"
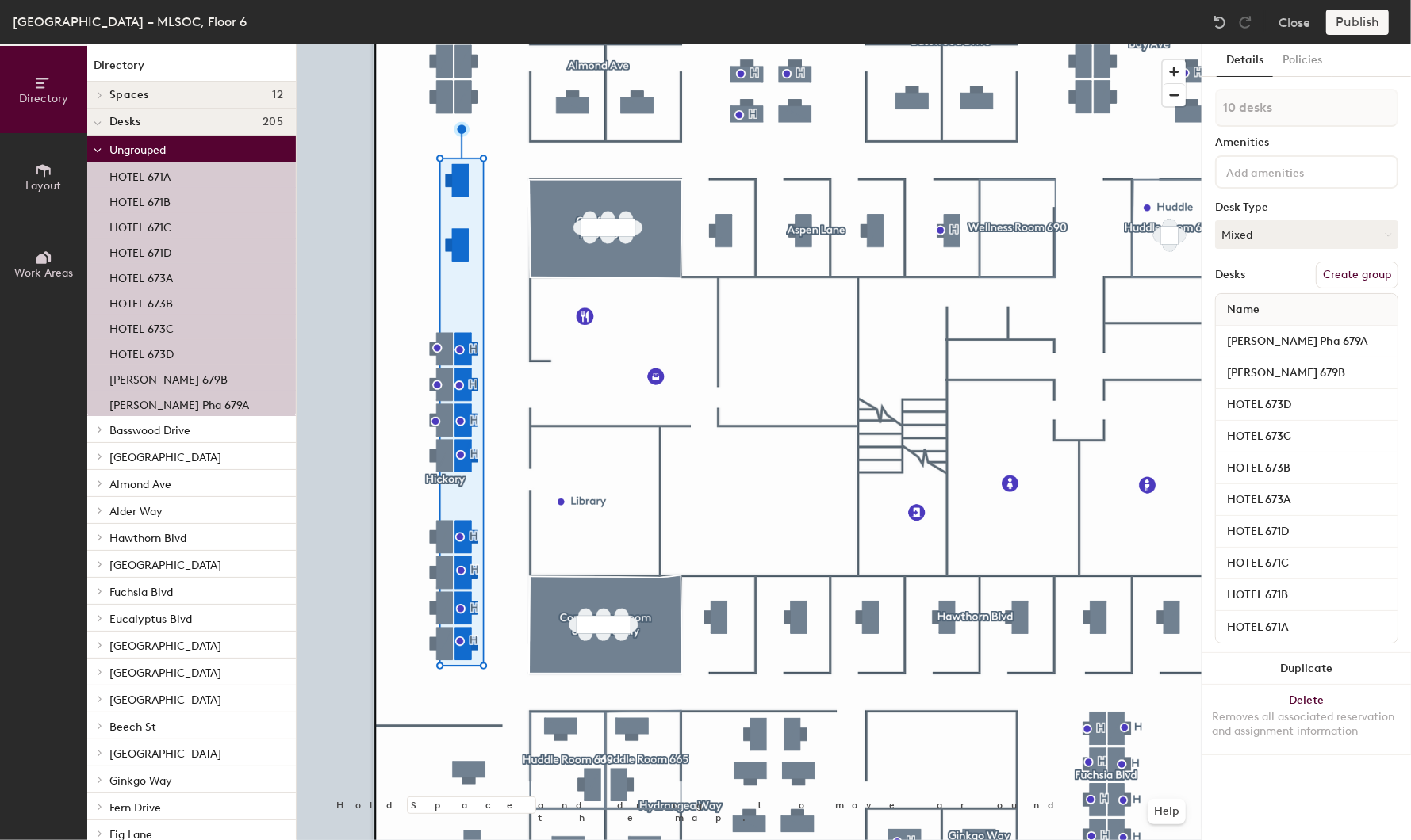
click at [1345, 273] on button "Create group" at bounding box center [1357, 275] width 82 height 27
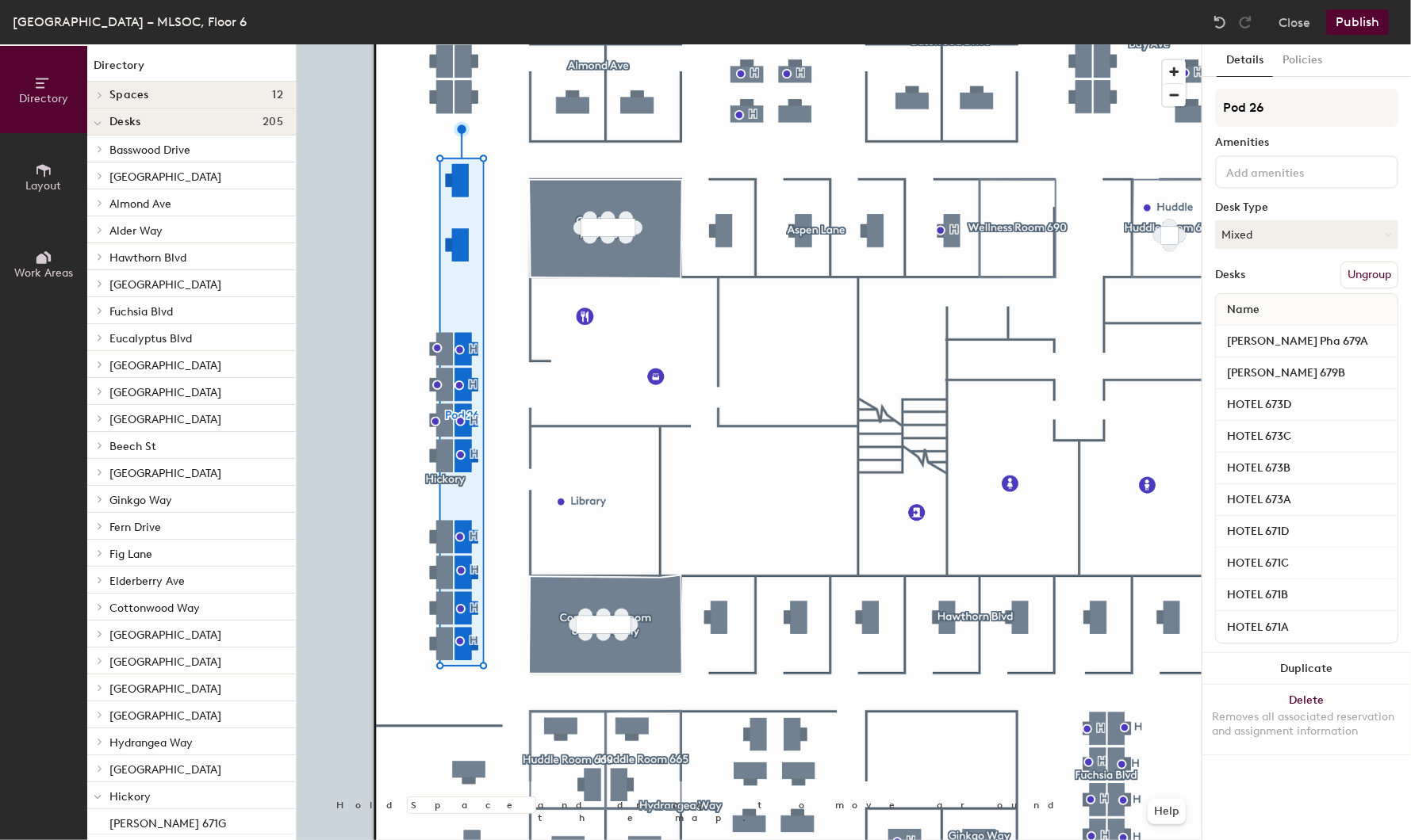
click at [1195, 114] on div "Directory Layout Work Areas Directory Spaces 12 Conference Room 601 Conference …" at bounding box center [705, 443] width 1411 height 796
type input "Ligiri Ave"
drag, startPoint x: 1277, startPoint y: 110, endPoint x: 1222, endPoint y: 173, distance: 83.6
click at [337, 45] on div at bounding box center [749, 45] width 905 height 0
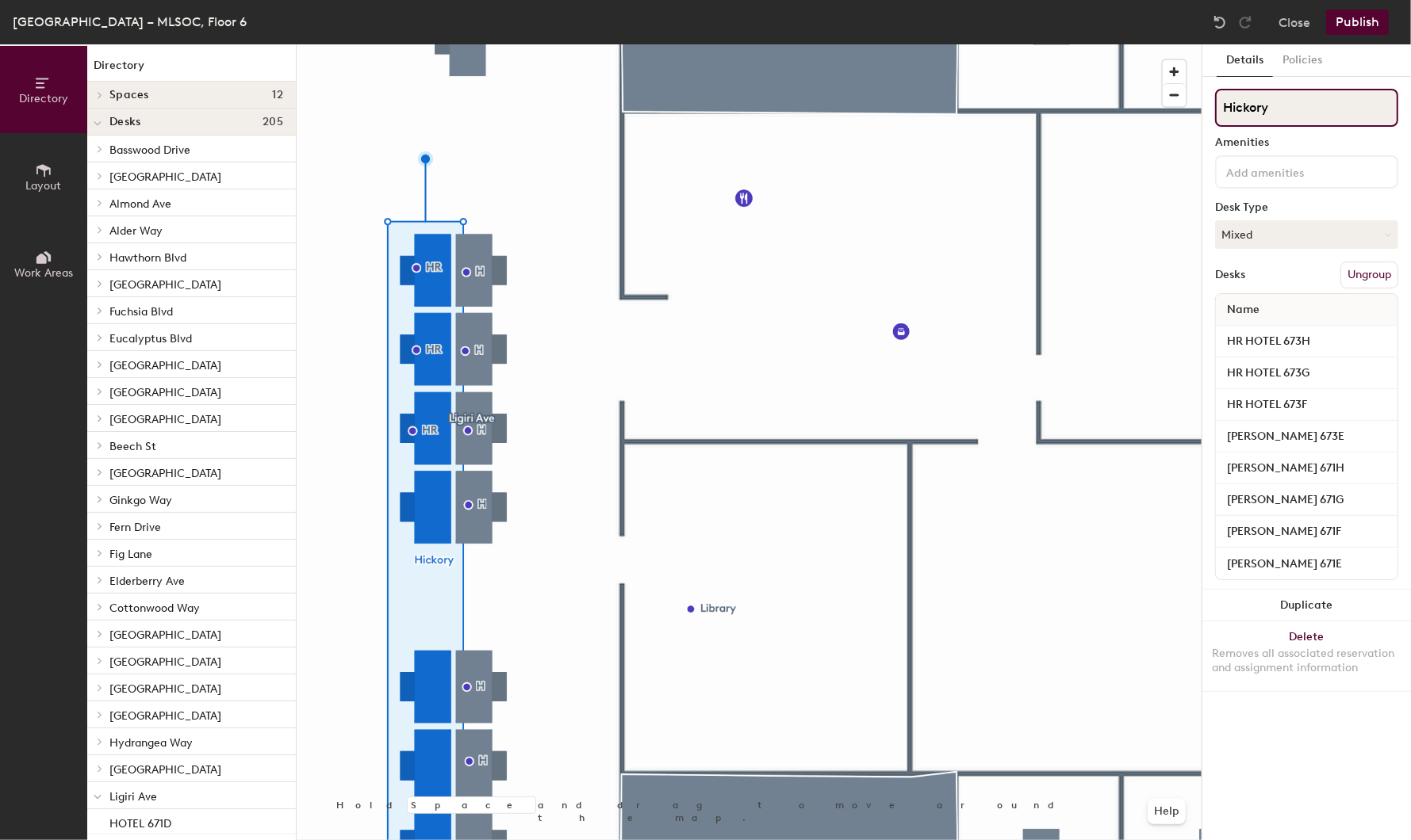
click at [1302, 112] on input "Hickory" at bounding box center [1306, 108] width 183 height 38
type input "Hickory Blvd"
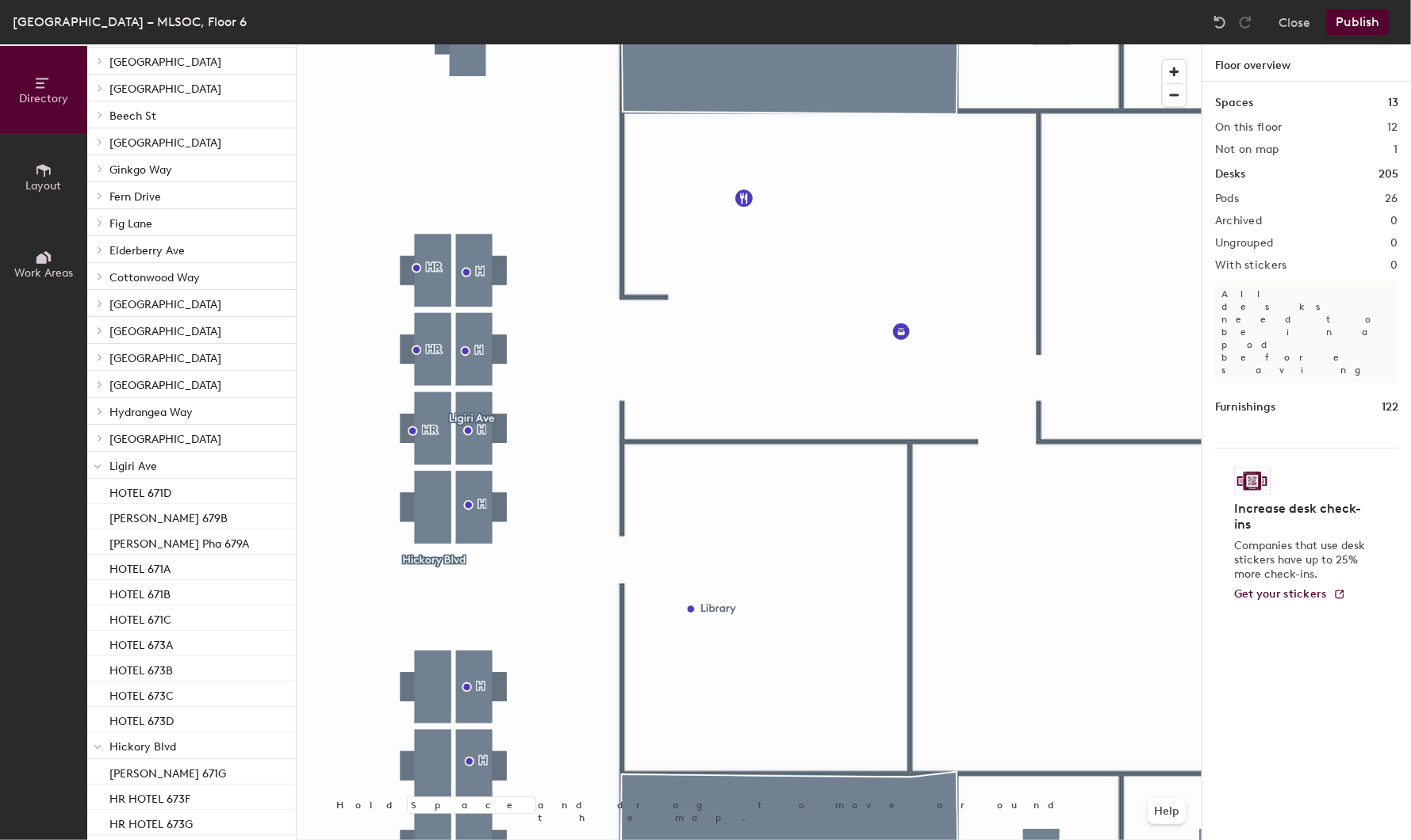
scroll to position [344, 0]
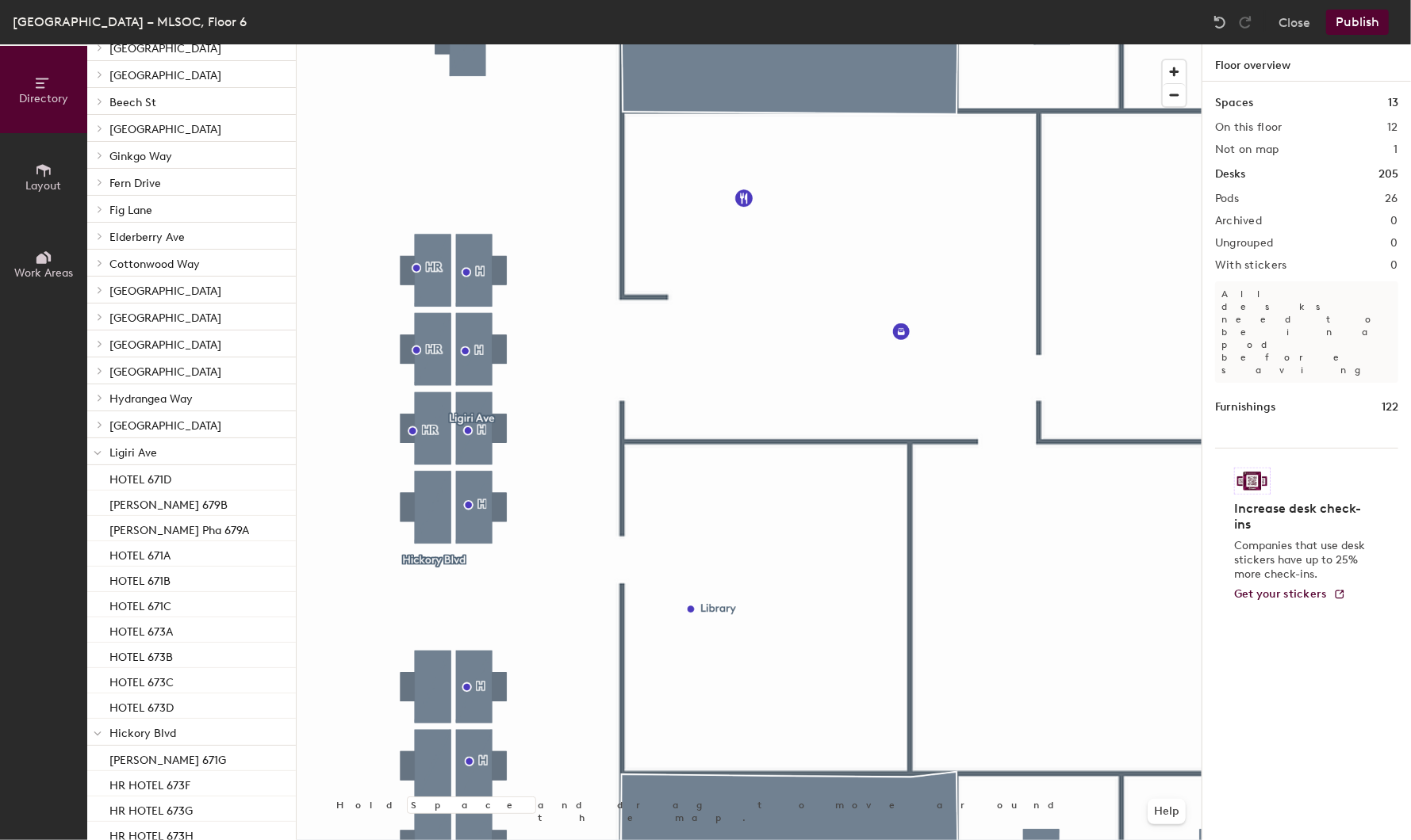
click at [98, 450] on icon at bounding box center [98, 453] width 8 height 6
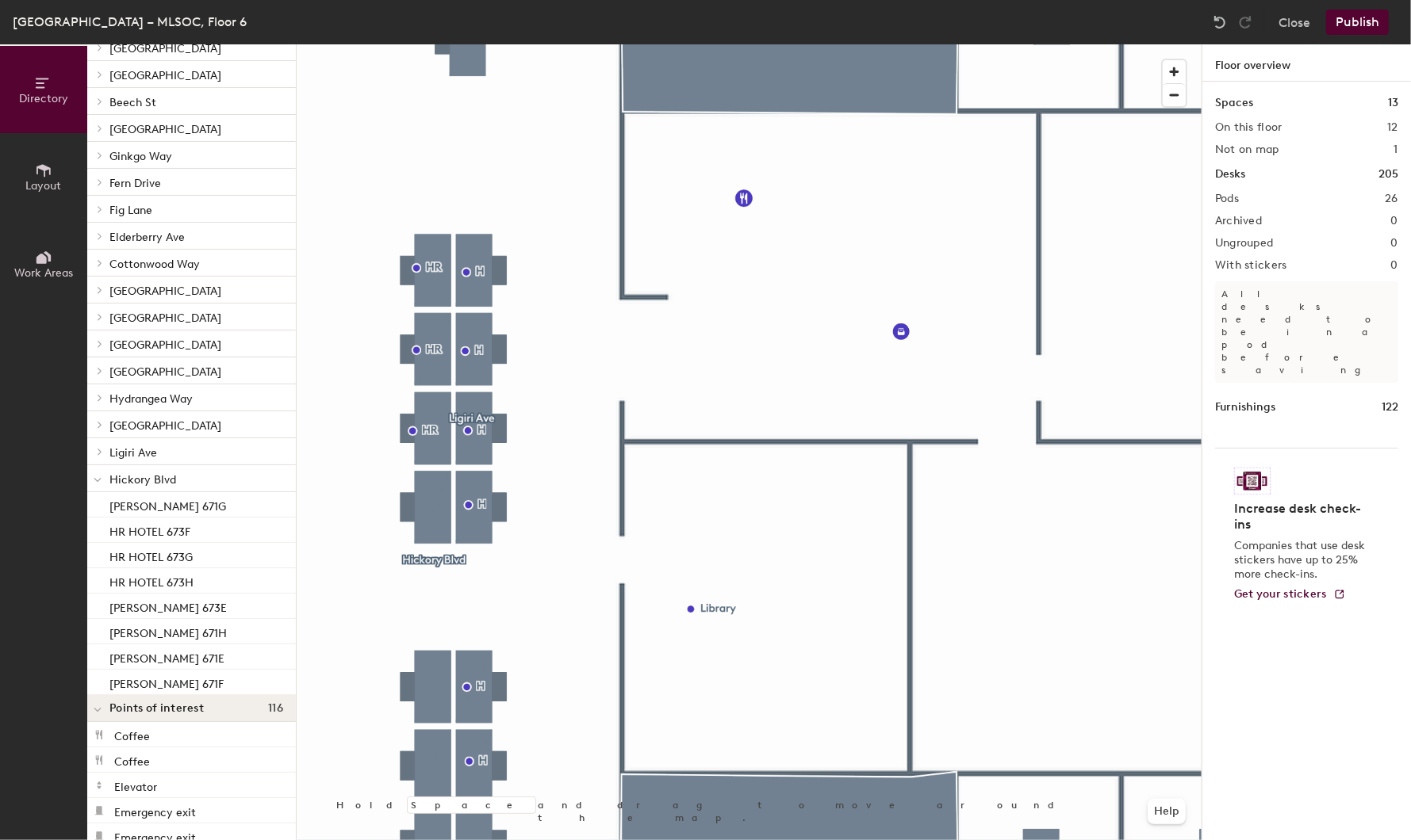
click at [98, 481] on icon at bounding box center [98, 480] width 8 height 6
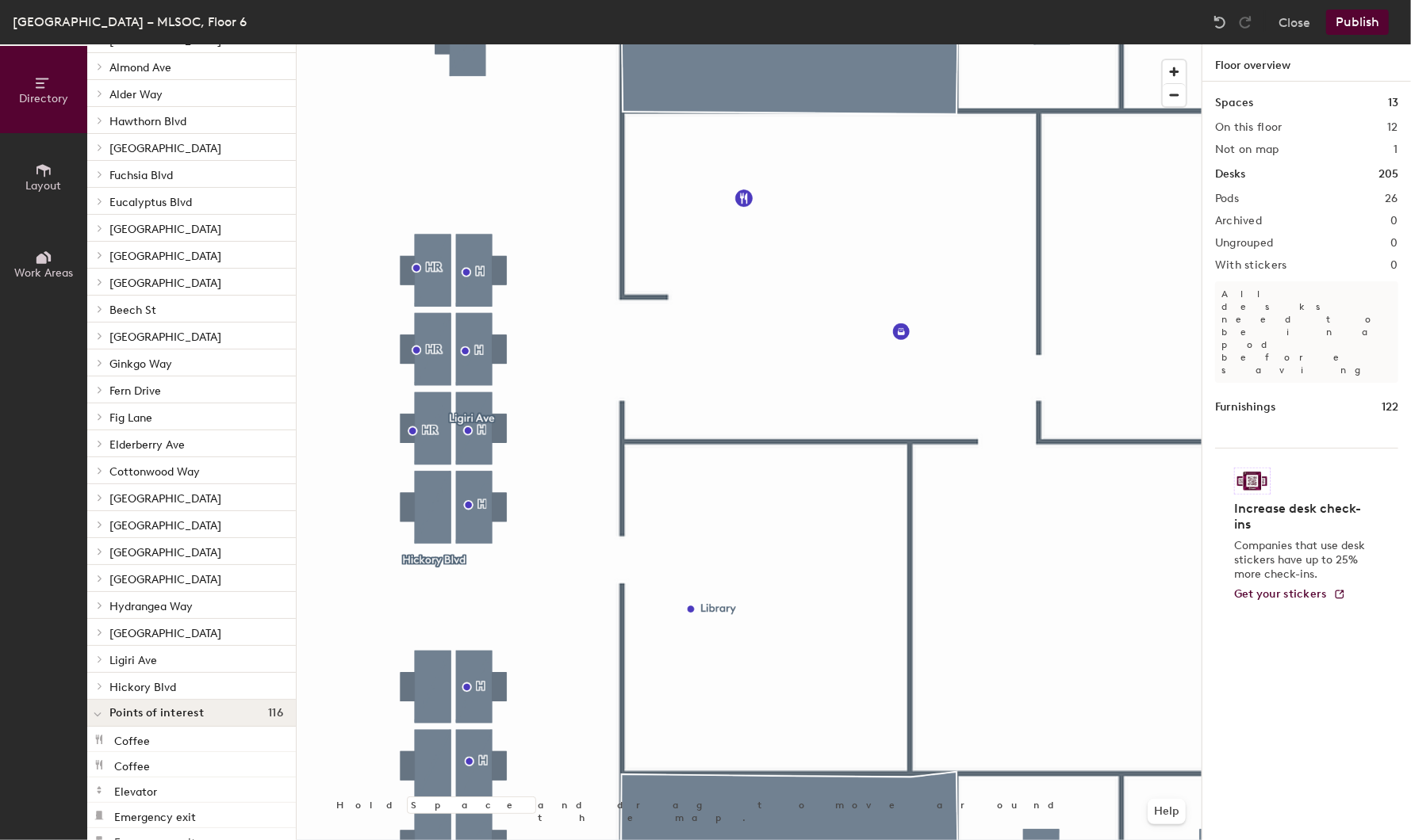
scroll to position [0, 0]
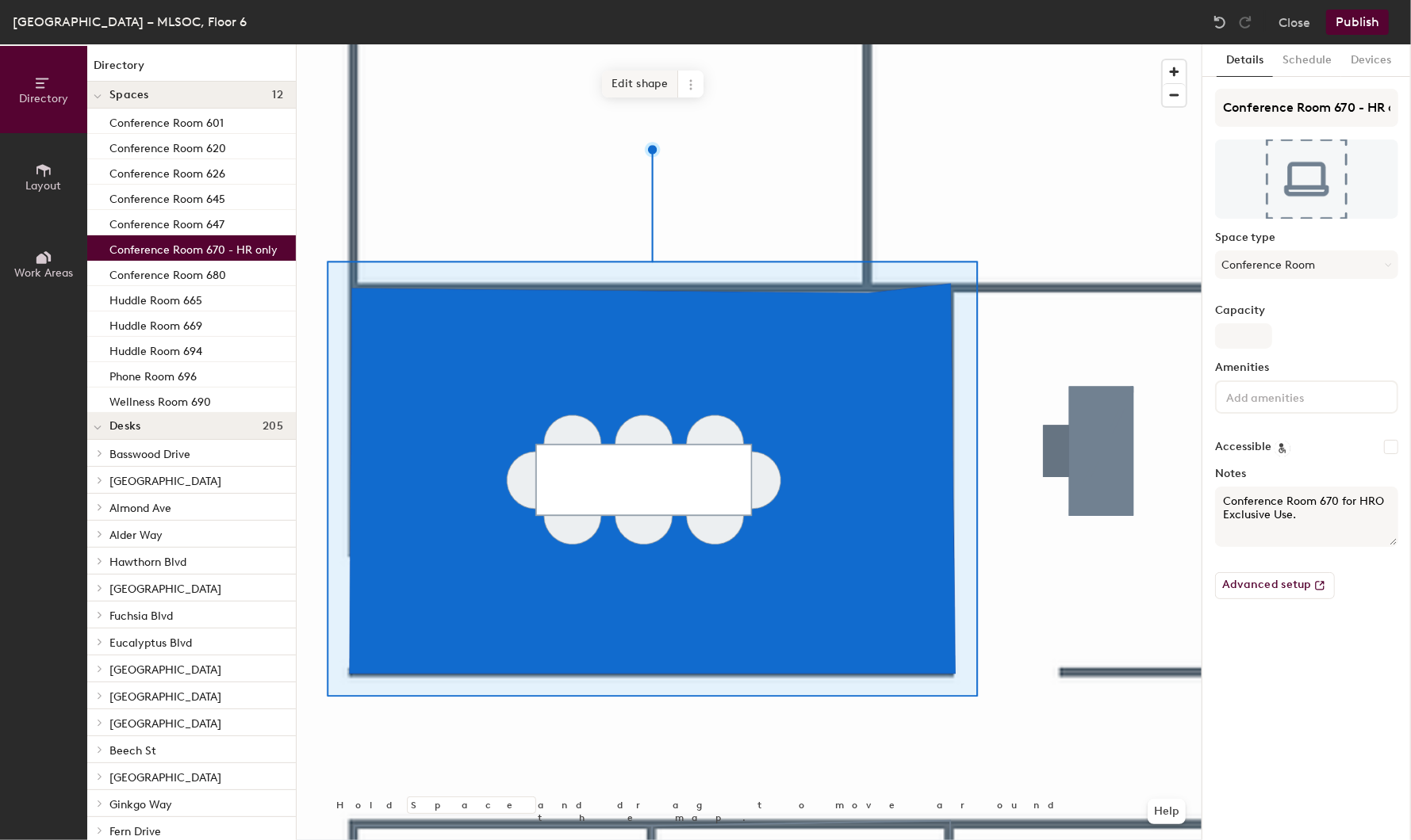
click at [637, 85] on span "Edit shape" at bounding box center [640, 84] width 76 height 27
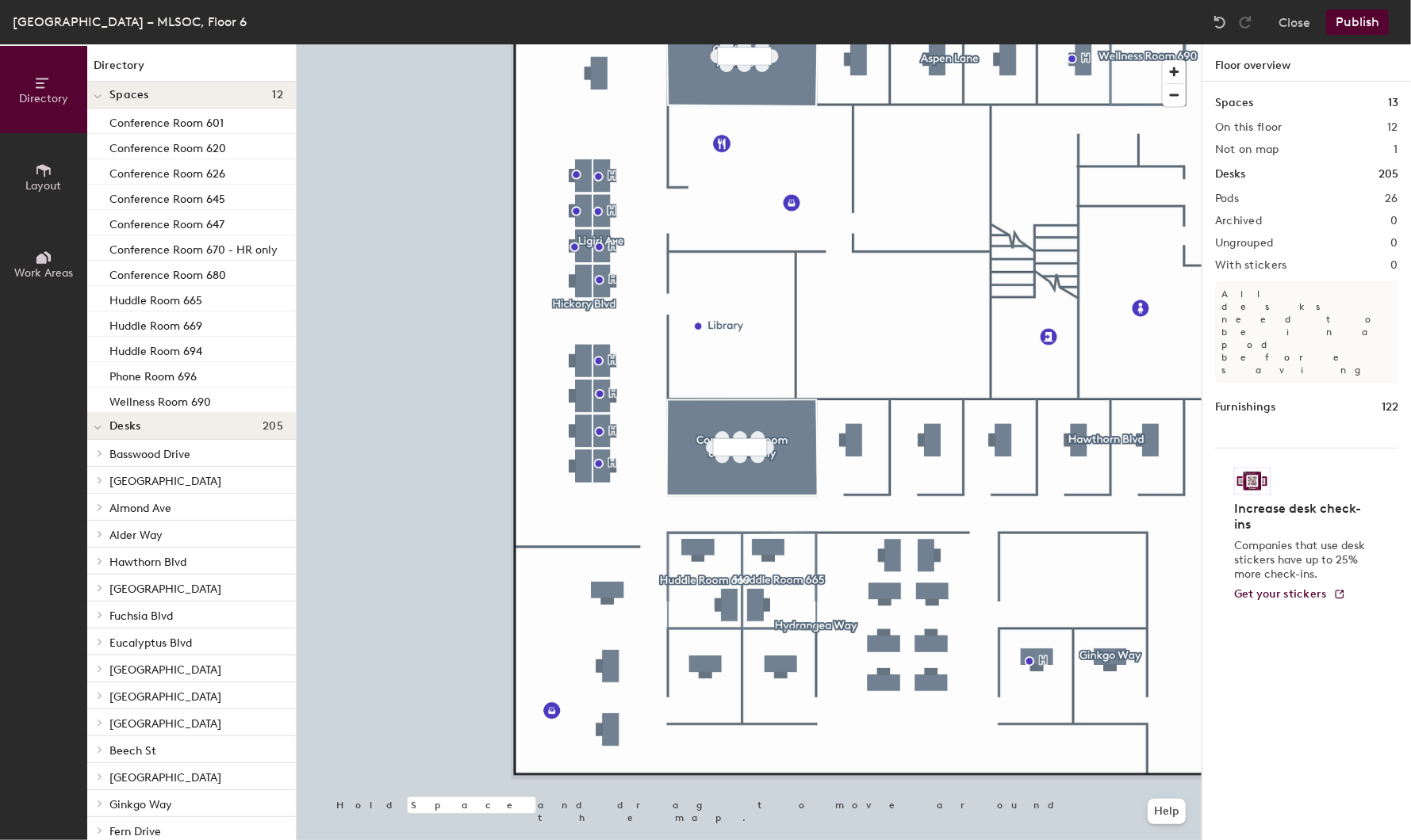
click at [1357, 17] on button "Publish" at bounding box center [1357, 22] width 62 height 26
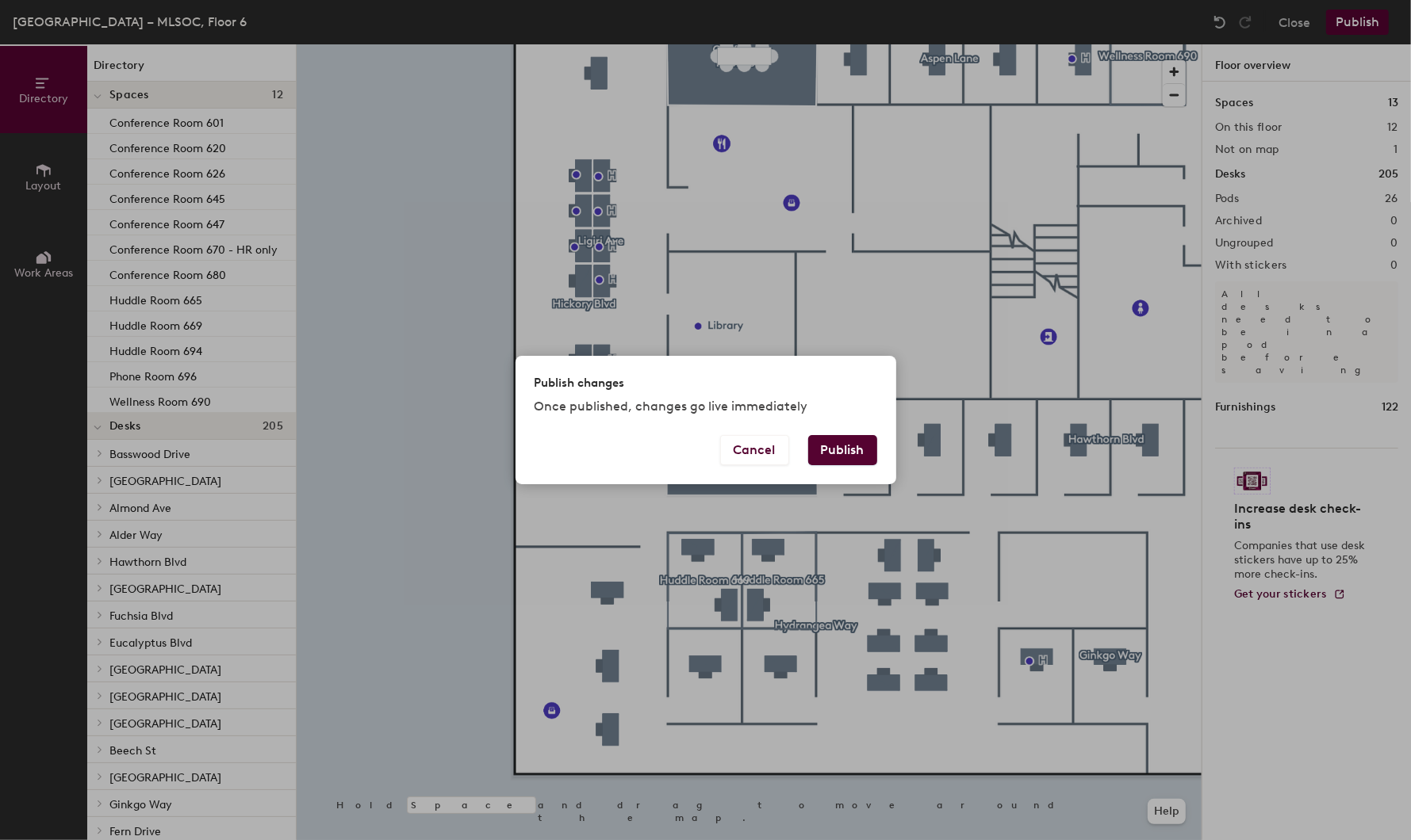
click at [839, 450] on button "Publish" at bounding box center [843, 451] width 69 height 30
